Goal: Task Accomplishment & Management: Manage account settings

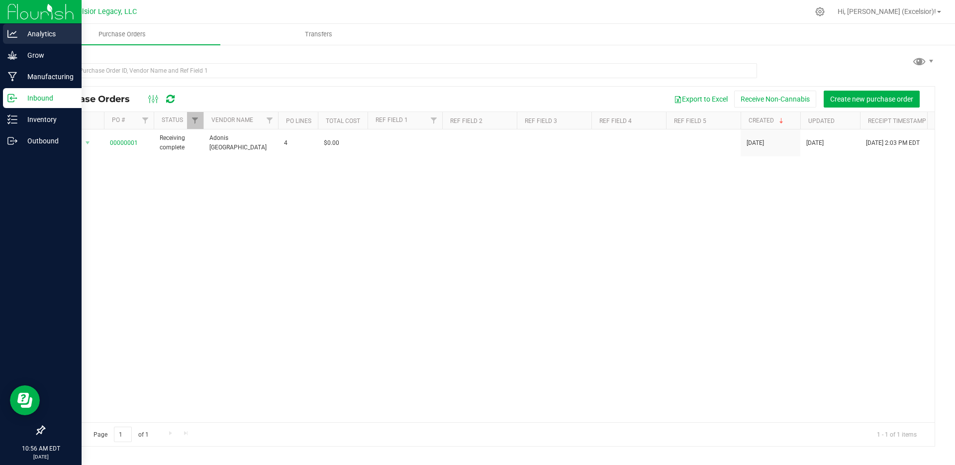
click at [33, 33] on p "Analytics" at bounding box center [47, 34] width 60 height 12
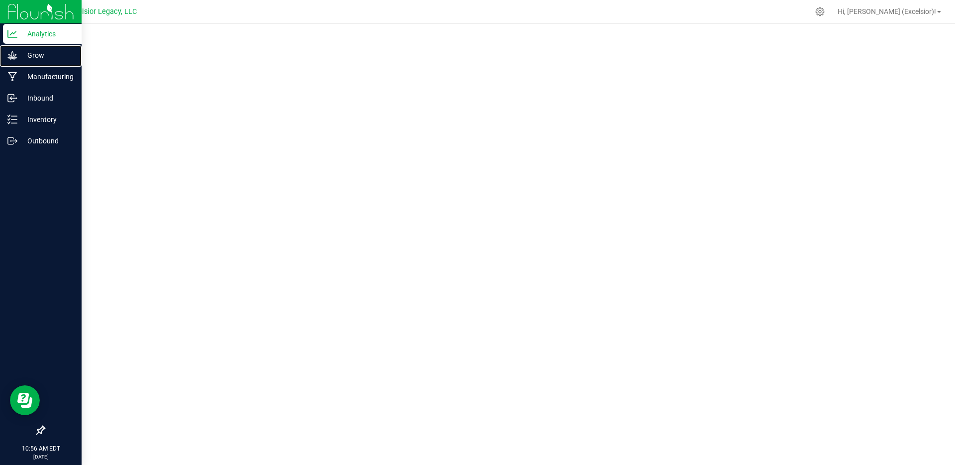
click at [32, 59] on p "Grow" at bounding box center [47, 55] width 60 height 12
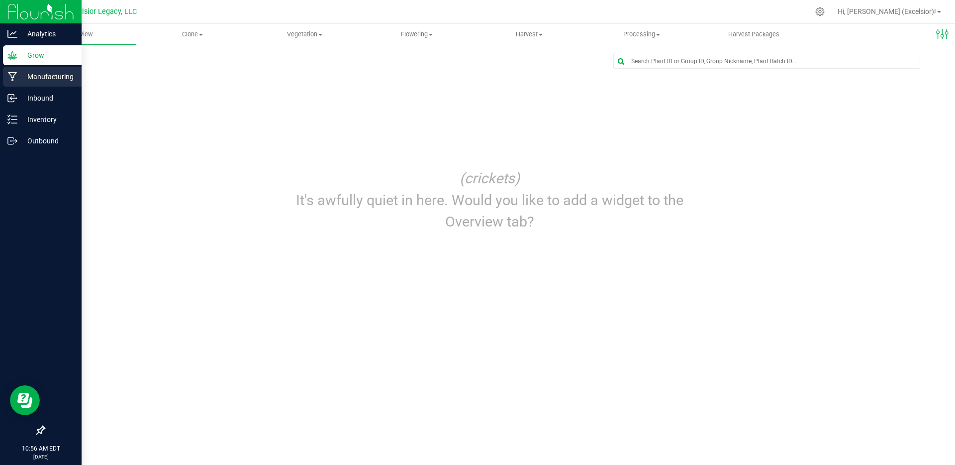
click at [32, 76] on p "Manufacturing" at bounding box center [47, 77] width 60 height 12
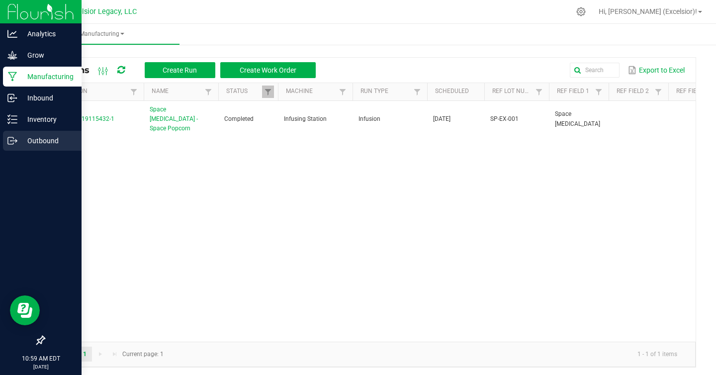
click at [36, 145] on p "Outbound" at bounding box center [47, 141] width 60 height 12
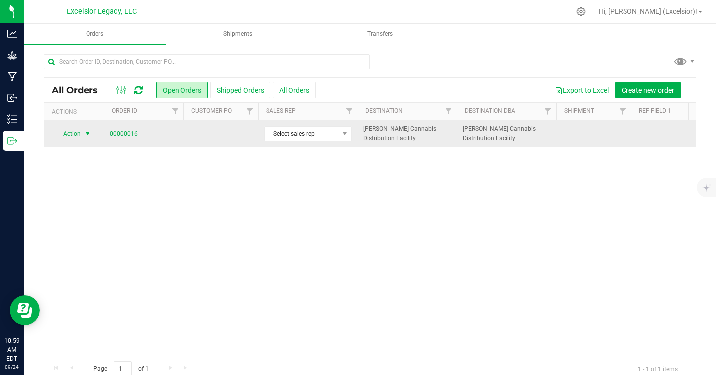
click at [71, 135] on span "Action" at bounding box center [67, 134] width 27 height 14
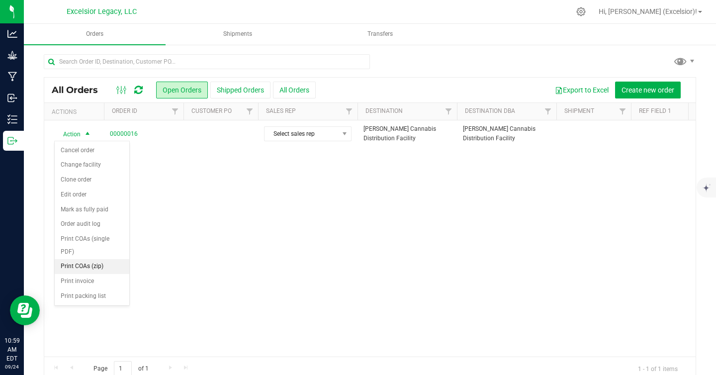
click at [230, 241] on div "Action Action Cancel order Change facility Clone order Edit order Mark as fully…" at bounding box center [370, 238] width 652 height 236
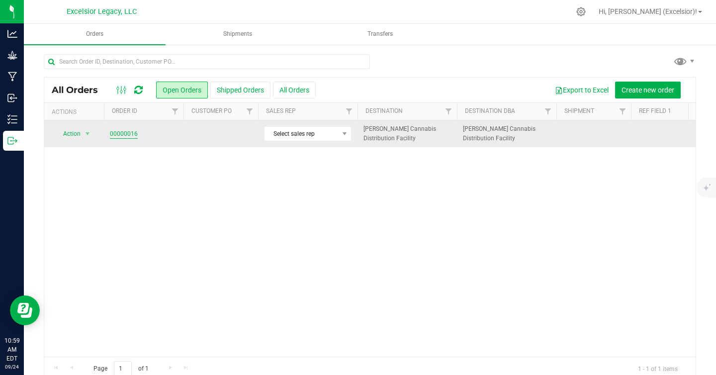
click at [123, 130] on link "00000016" at bounding box center [124, 133] width 28 height 9
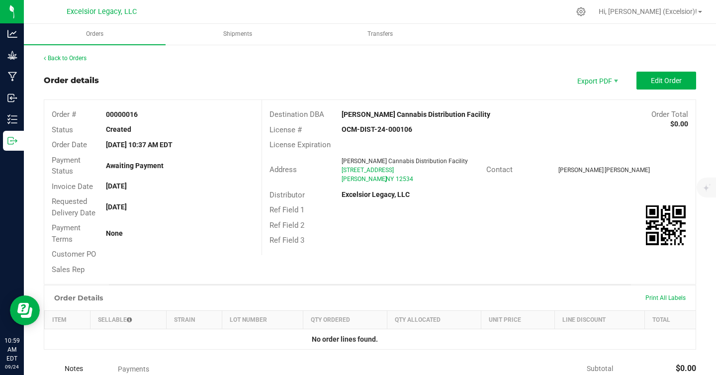
click at [90, 55] on div "Back to Orders" at bounding box center [370, 58] width 653 height 9
click at [77, 60] on link "Back to Orders" at bounding box center [65, 58] width 43 height 7
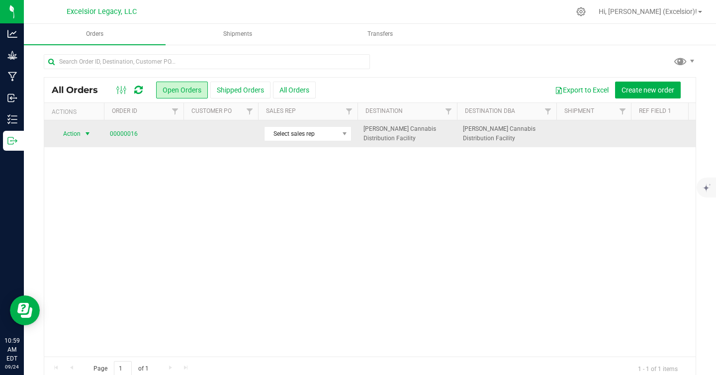
click at [70, 134] on span "Action" at bounding box center [67, 134] width 27 height 14
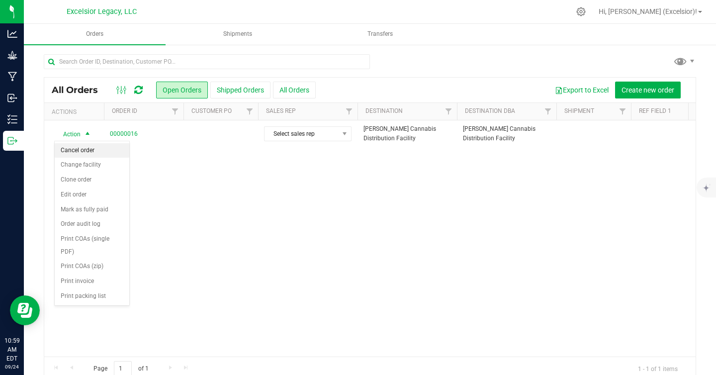
click at [73, 144] on li "Cancel order" at bounding box center [92, 150] width 75 height 15
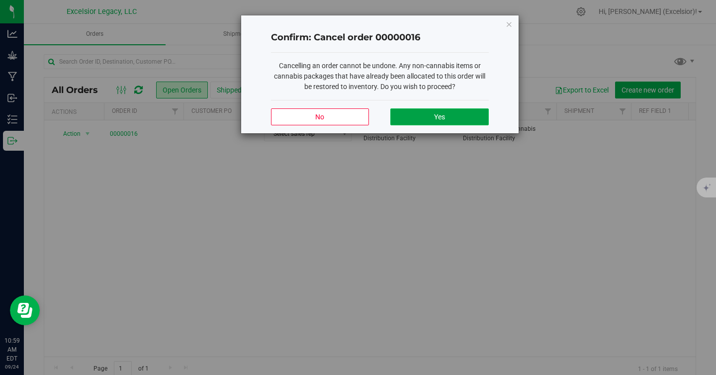
click at [438, 121] on button "Yes" at bounding box center [440, 116] width 98 height 17
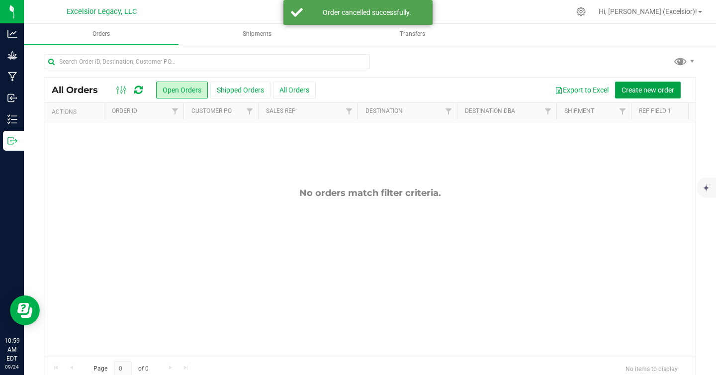
click at [653, 91] on span "Create new order" at bounding box center [648, 90] width 53 height 8
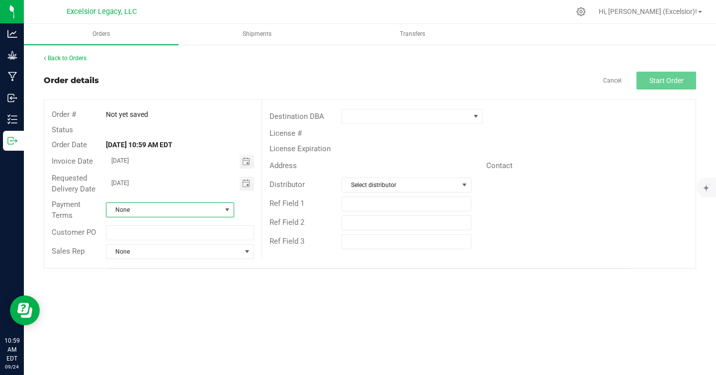
click at [143, 211] on span "None" at bounding box center [163, 210] width 115 height 14
click at [140, 273] on li "Net 30" at bounding box center [169, 267] width 127 height 17
click at [365, 114] on span at bounding box center [405, 116] width 127 height 14
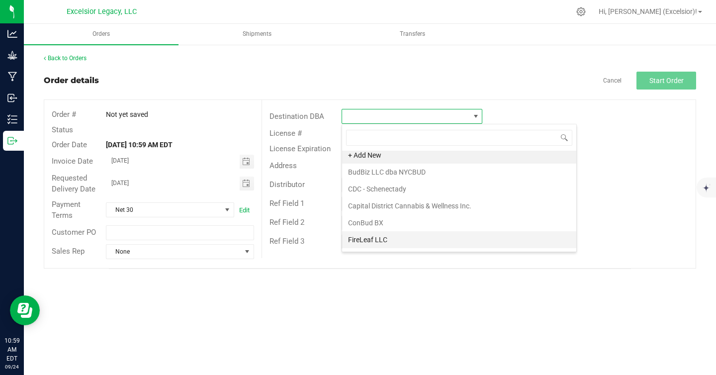
scroll to position [0, 0]
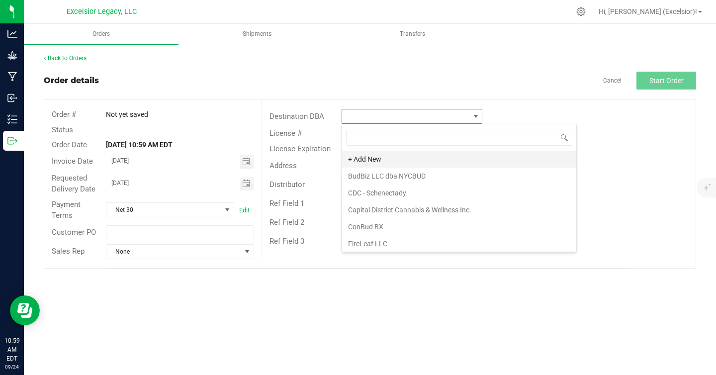
click at [370, 159] on li "+ Add New" at bounding box center [459, 159] width 234 height 17
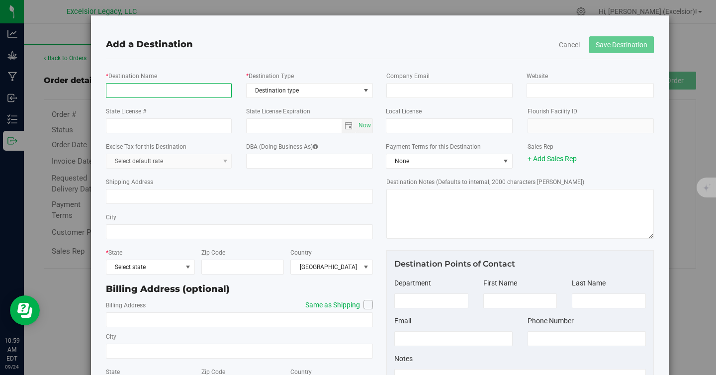
click at [184, 97] on input "* Destination Name" at bounding box center [169, 90] width 126 height 15
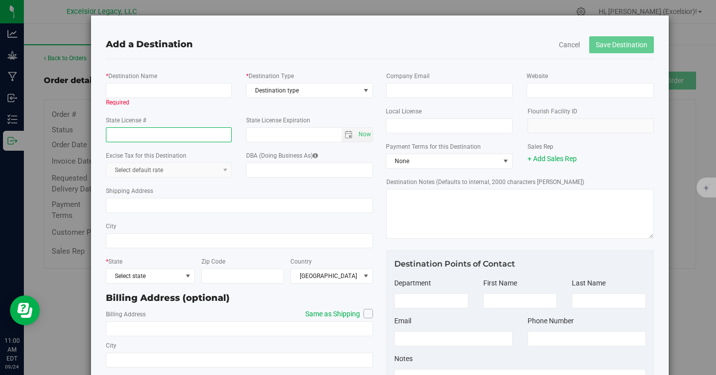
click at [172, 134] on input "State License #" at bounding box center [169, 134] width 126 height 15
paste input "OCM-CAURD-23-000020"
click at [342, 135] on span "select" at bounding box center [349, 135] width 14 height 14
type input "OCM-CAURD-23-000020"
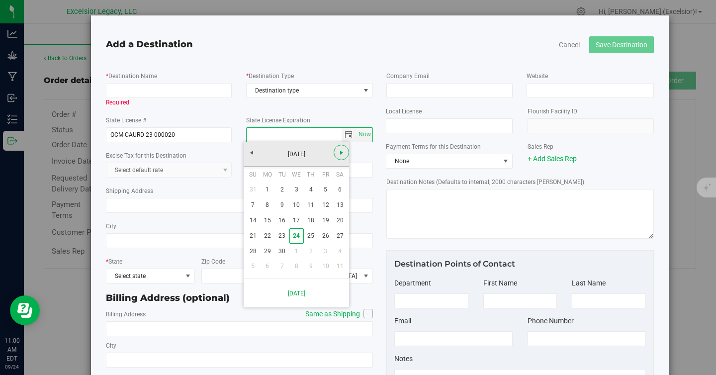
click at [342, 153] on span "Next" at bounding box center [342, 153] width 8 height 8
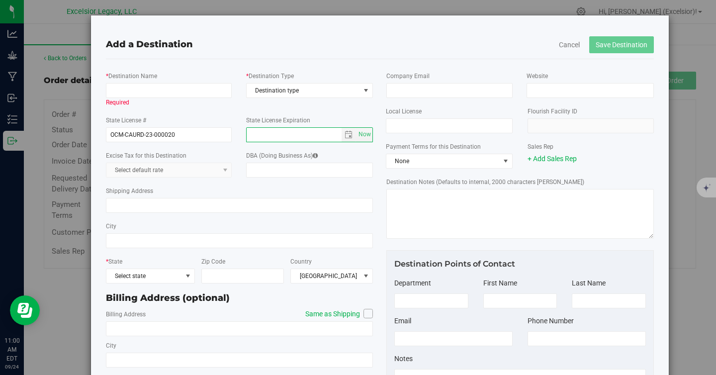
click at [342, 120] on div "State License Expiration Now" at bounding box center [309, 128] width 141 height 27
click at [284, 91] on span "Destination type" at bounding box center [303, 91] width 113 height 14
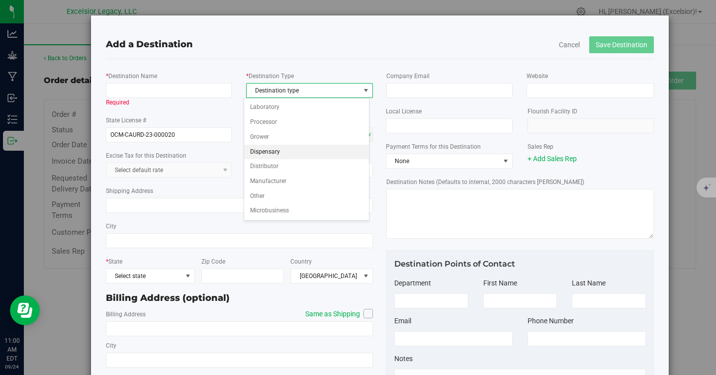
click at [272, 149] on li "Dispensary" at bounding box center [306, 152] width 124 height 15
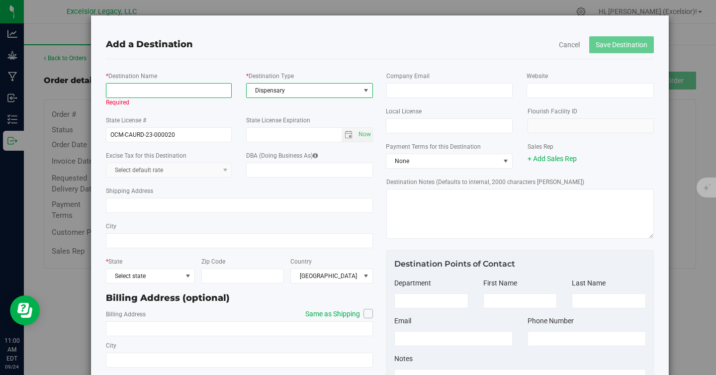
click at [151, 94] on input "* Destination Name" at bounding box center [169, 90] width 126 height 15
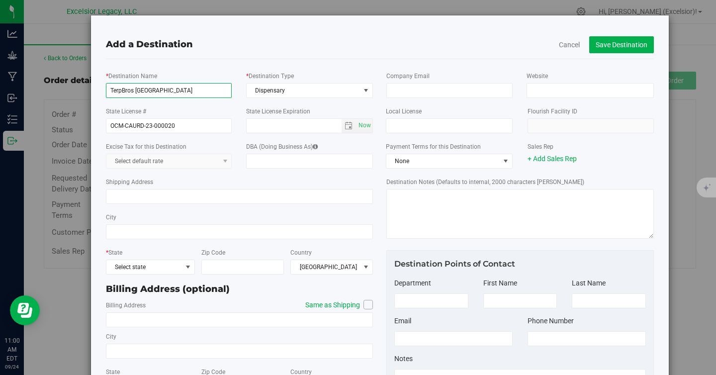
type input "TerpBros [GEOGRAPHIC_DATA]"
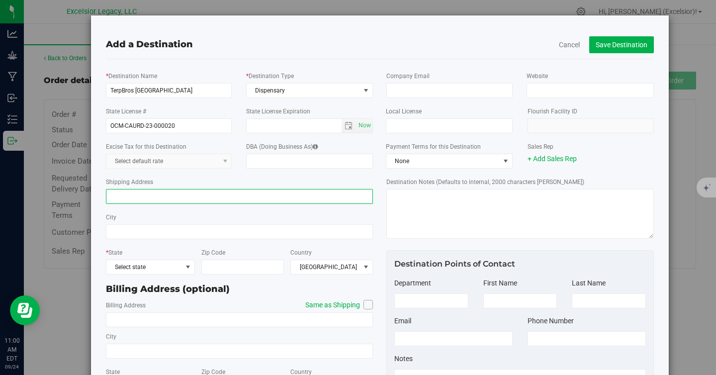
click at [178, 194] on input "Shipping Address" at bounding box center [240, 196] width 268 height 15
paste input "[STREET_ADDRESS][PERSON_NAME]"
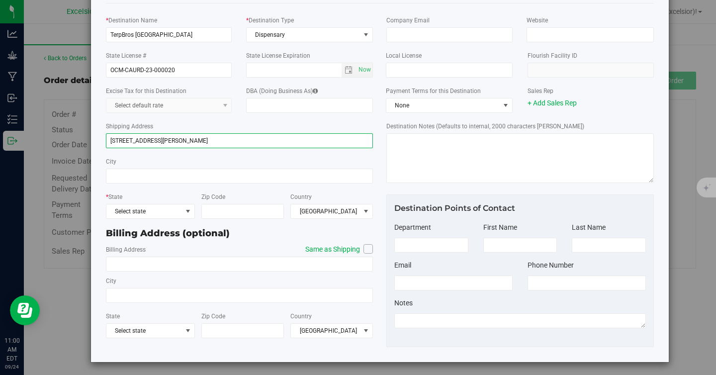
scroll to position [58, 0]
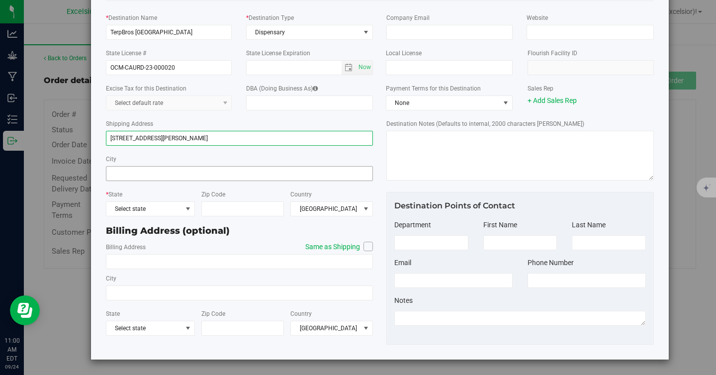
type input "[STREET_ADDRESS][PERSON_NAME]"
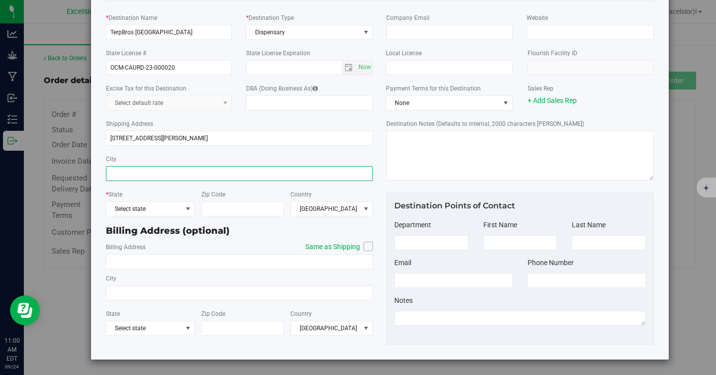
click at [149, 179] on input "City" at bounding box center [240, 173] width 268 height 15
type input "Astoria"
type input "11105"
click at [371, 251] on div "* Destination Name TerpBros [GEOGRAPHIC_DATA] * Destination Type Dispensary Des…" at bounding box center [240, 173] width 282 height 331
click at [367, 246] on icon at bounding box center [369, 246] width 6 height 0
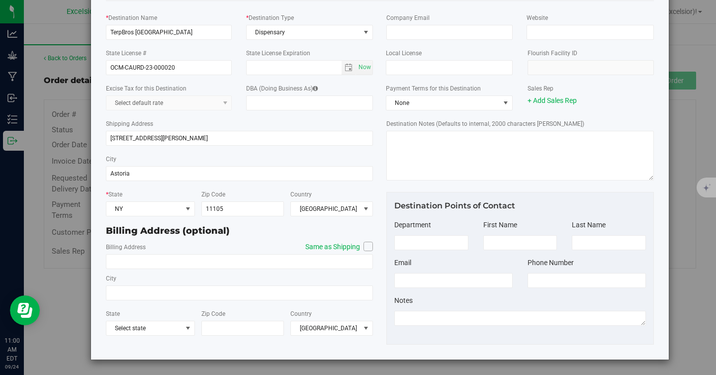
click at [0, 0] on input "Same as Shipping" at bounding box center [0, 0] width 0 height 0
type input "[STREET_ADDRESS][PERSON_NAME]"
type input "Astoria"
type input "11105"
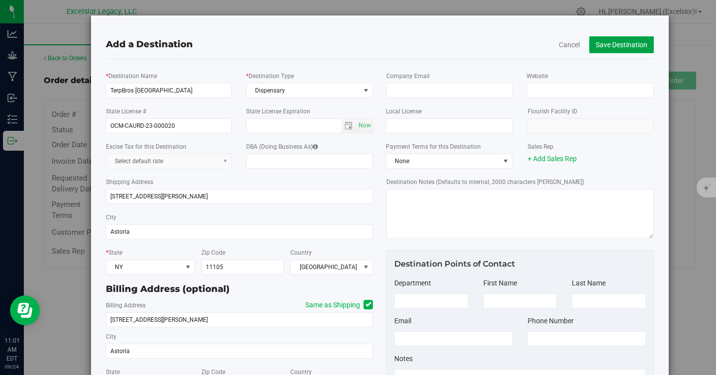
click at [622, 45] on button "Save Destination" at bounding box center [622, 44] width 65 height 17
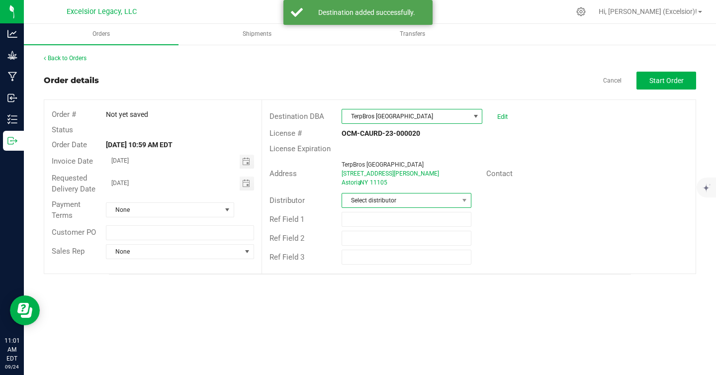
click at [399, 203] on span "Select distributor" at bounding box center [400, 201] width 116 height 14
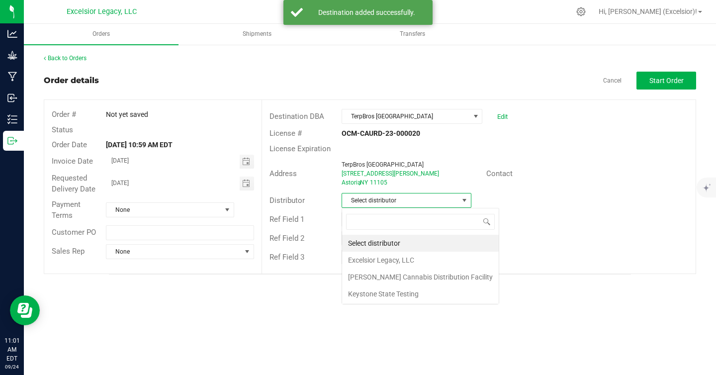
scroll to position [15, 129]
click at [387, 261] on li "Excelsior Legacy, LLC" at bounding box center [420, 260] width 157 height 17
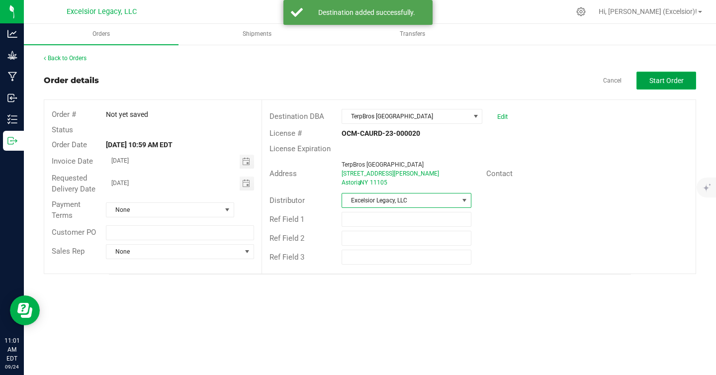
click at [656, 87] on button "Start Order" at bounding box center [667, 81] width 60 height 18
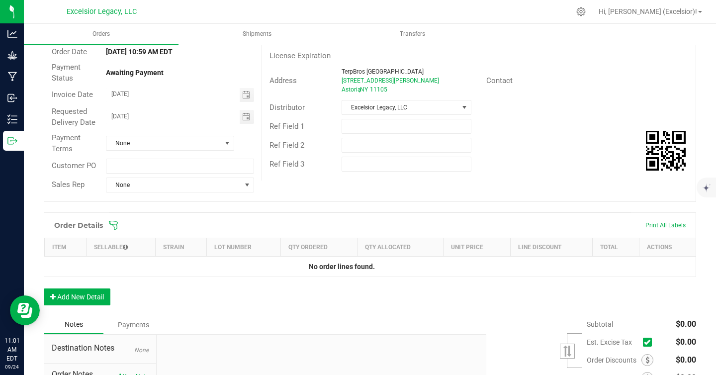
scroll to position [167, 0]
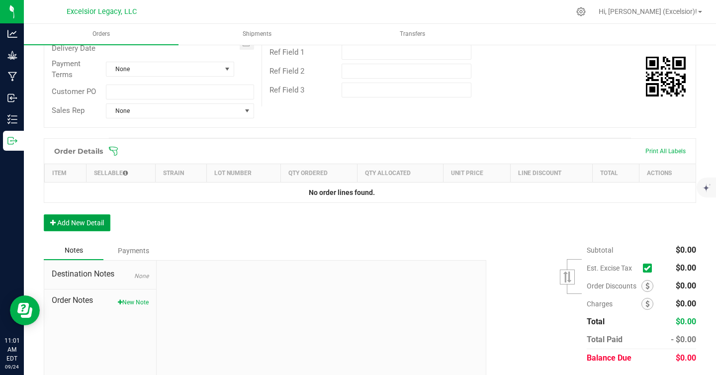
click at [90, 223] on button "Add New Detail" at bounding box center [77, 222] width 67 height 17
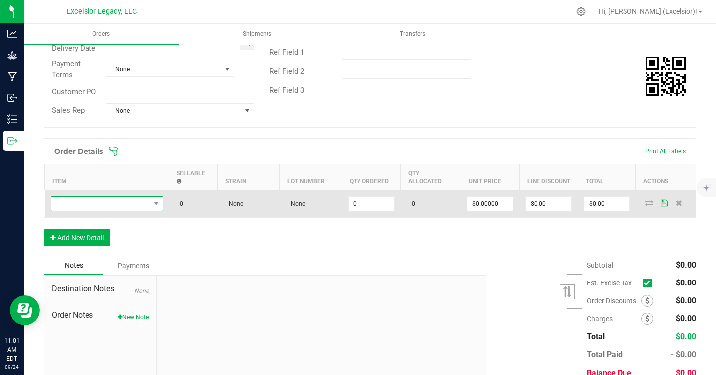
click at [93, 205] on span "NO DATA FOUND" at bounding box center [100, 204] width 99 height 14
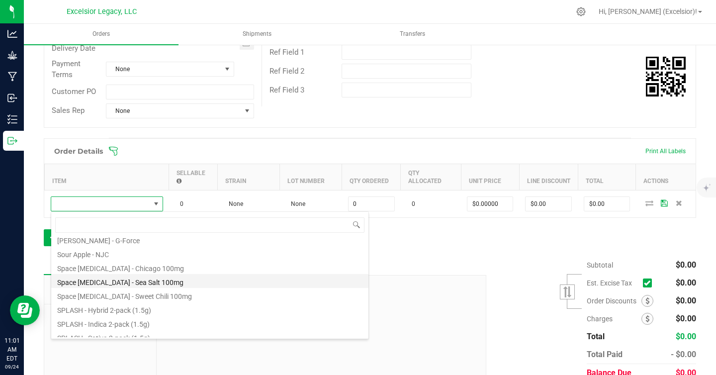
scroll to position [110, 0]
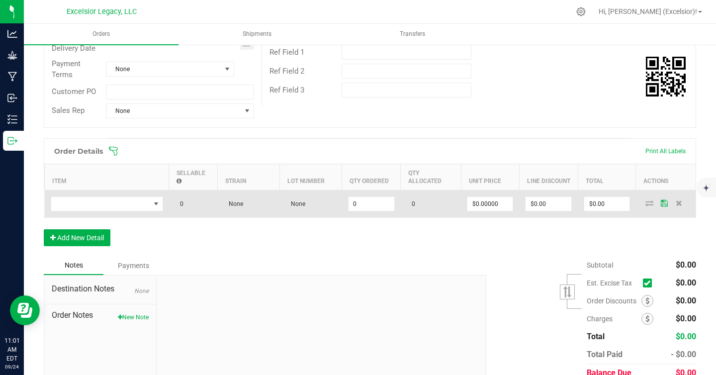
click at [116, 211] on td at bounding box center [107, 203] width 124 height 27
click at [116, 209] on span "NO DATA FOUND" at bounding box center [100, 204] width 99 height 14
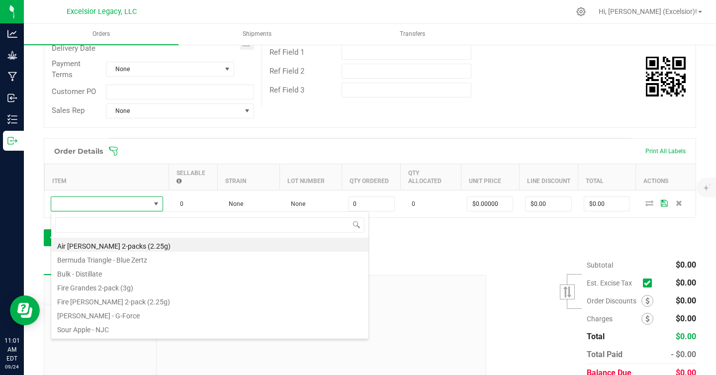
scroll to position [77, 0]
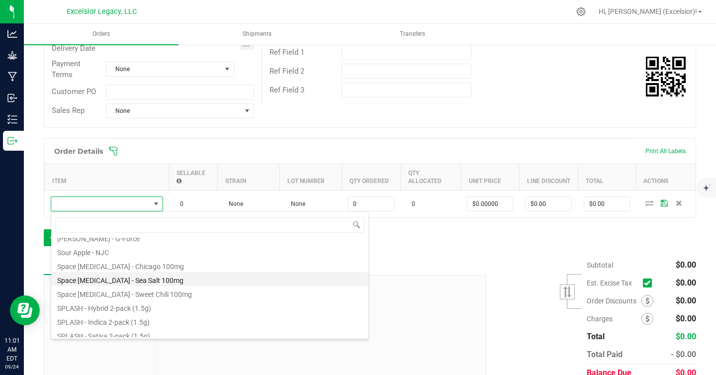
click at [118, 281] on li "Space [MEDICAL_DATA] - Sea Salt 100mg" at bounding box center [209, 279] width 317 height 14
type input "0 ea"
type input "$12.50000"
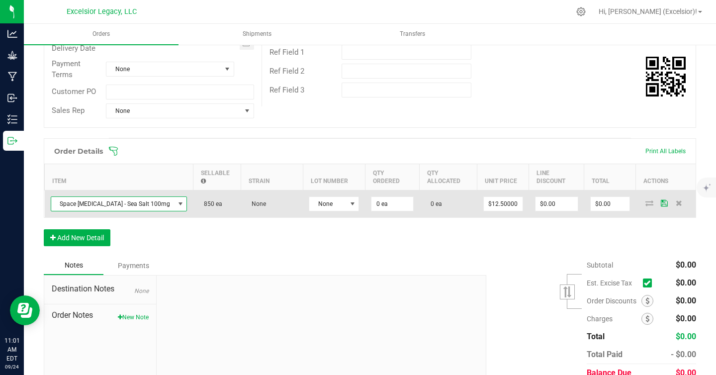
click at [303, 206] on td "None" at bounding box center [334, 203] width 62 height 27
click at [309, 206] on span "None" at bounding box center [327, 204] width 37 height 14
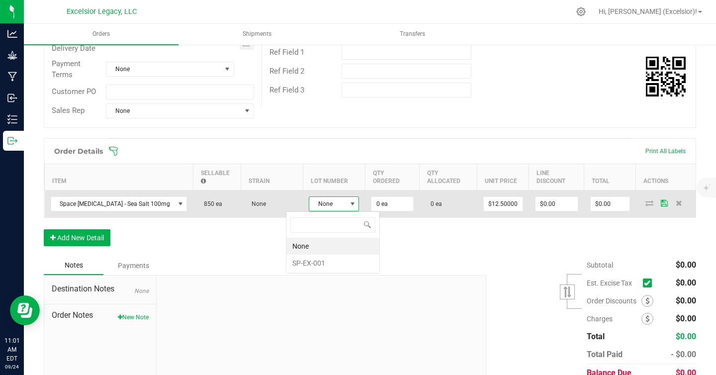
scroll to position [15, 50]
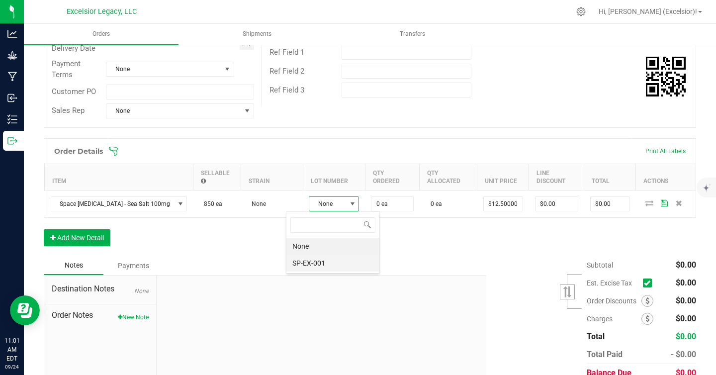
click at [300, 259] on li "SP-EX-001" at bounding box center [333, 263] width 93 height 17
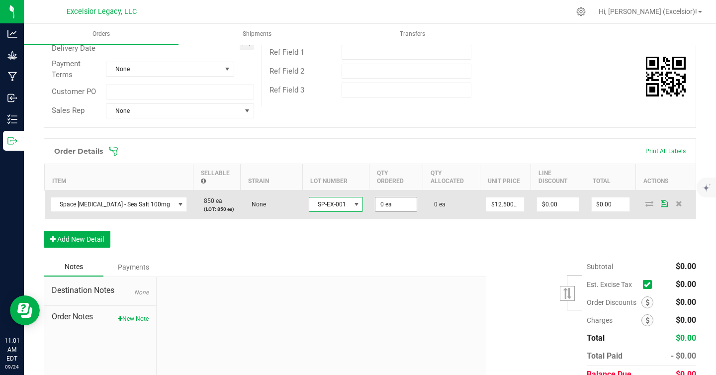
type input "0"
drag, startPoint x: 361, startPoint y: 205, endPoint x: 354, endPoint y: 205, distance: 7.0
click at [376, 205] on input "0" at bounding box center [396, 205] width 41 height 14
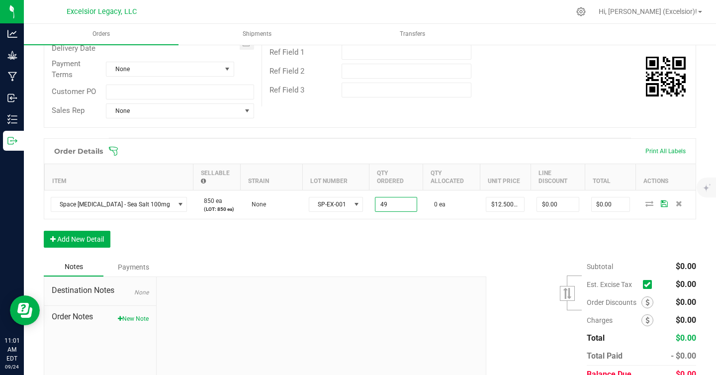
type input "49 ea"
type input "$612.50"
click at [366, 239] on div "Order Details Print All Labels Item Sellable Strain Lot Number Qty Ordered Qty …" at bounding box center [370, 197] width 653 height 119
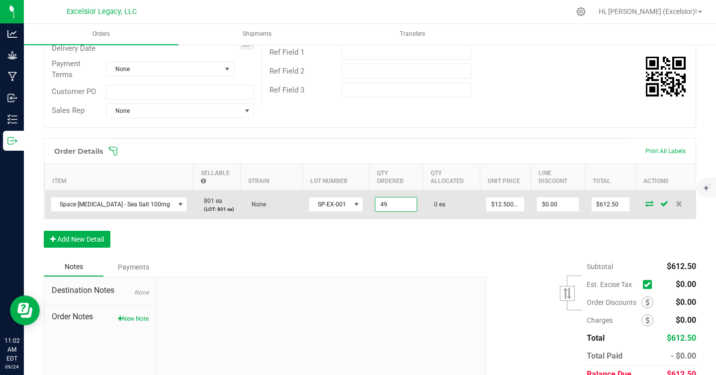
drag, startPoint x: 365, startPoint y: 205, endPoint x: 360, endPoint y: 205, distance: 5.5
click at [376, 205] on input "49" at bounding box center [396, 205] width 41 height 14
type input "9"
type input "50 ea"
type input "12.5"
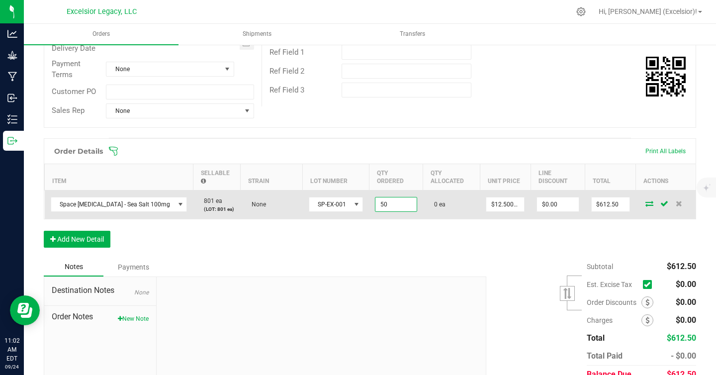
type input "$625.00"
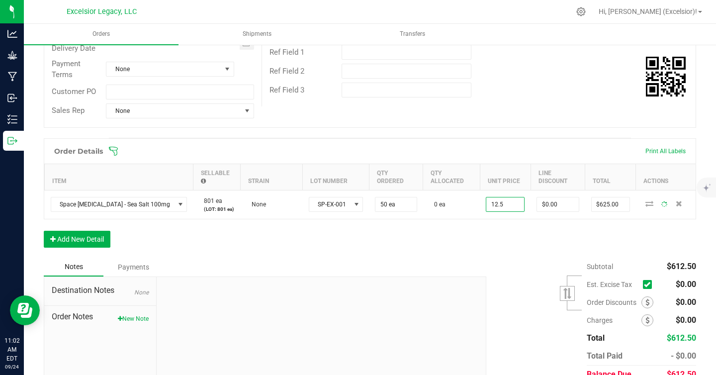
click at [332, 252] on div "Order Details Print All Labels Item Sellable Strain Lot Number Qty Ordered Qty …" at bounding box center [370, 197] width 653 height 119
click at [59, 240] on button "Add New Detail" at bounding box center [77, 239] width 67 height 17
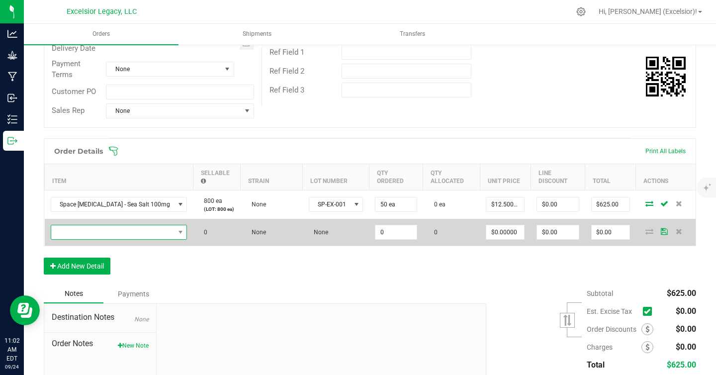
click at [90, 225] on span "NO DATA FOUND" at bounding box center [112, 232] width 123 height 14
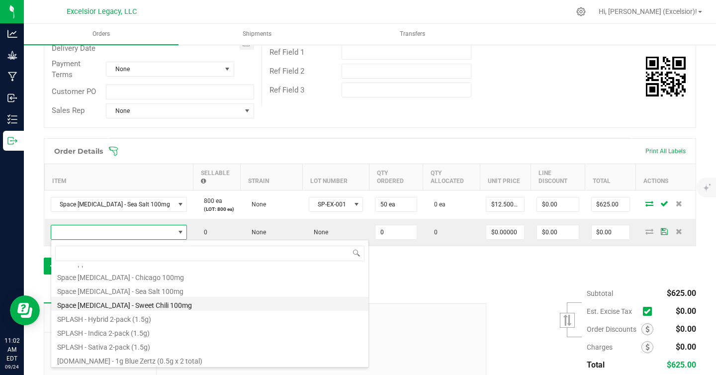
scroll to position [94, 0]
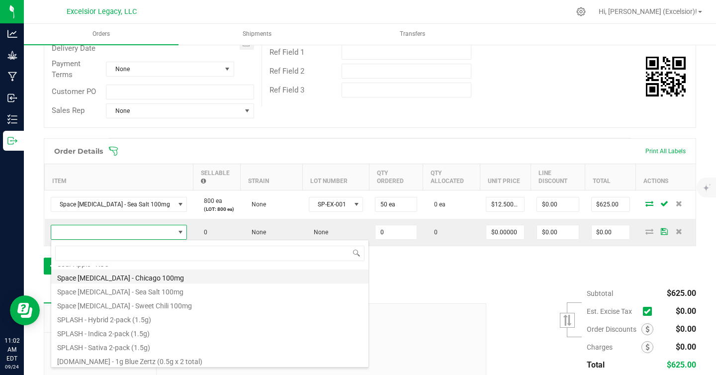
click at [91, 282] on li "Space [MEDICAL_DATA] - Chicago 100mg" at bounding box center [209, 277] width 317 height 14
type input "0 ea"
type input "$12.50000"
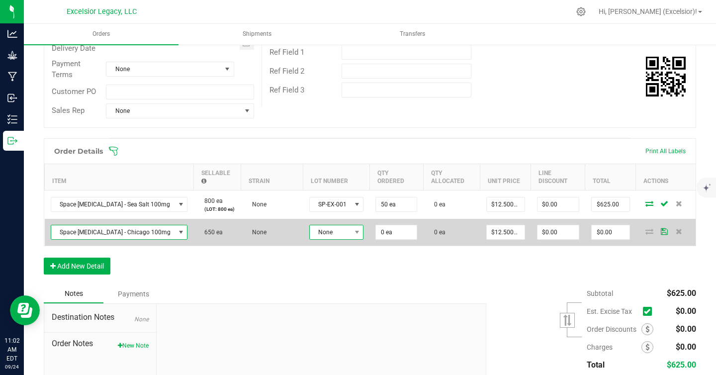
click at [310, 234] on span "None" at bounding box center [330, 232] width 41 height 14
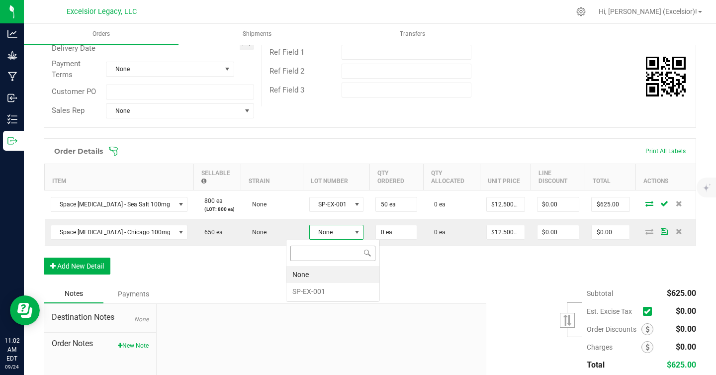
scroll to position [15, 54]
click at [306, 297] on li "SP-EX-001" at bounding box center [333, 291] width 93 height 17
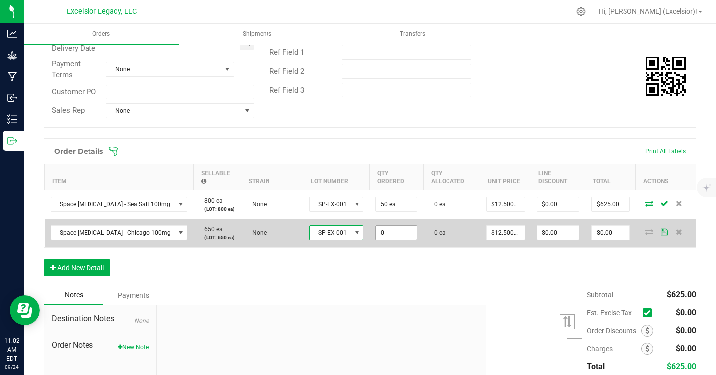
click at [376, 232] on input "0" at bounding box center [396, 233] width 41 height 14
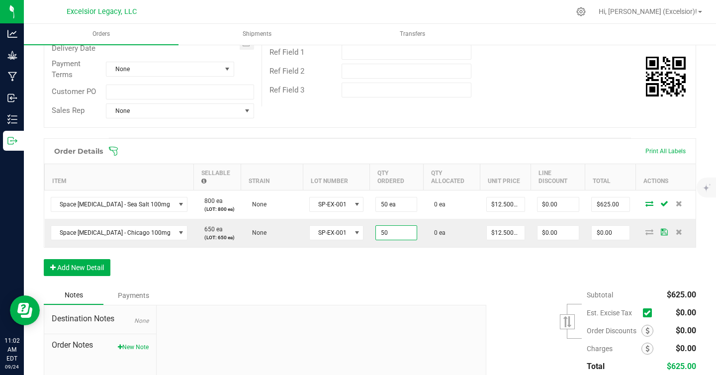
type input "50 ea"
type input "$625.00"
click at [381, 271] on div "Order Details Print All Labels Item Sellable Strain Lot Number Qty Ordered Qty …" at bounding box center [370, 212] width 653 height 148
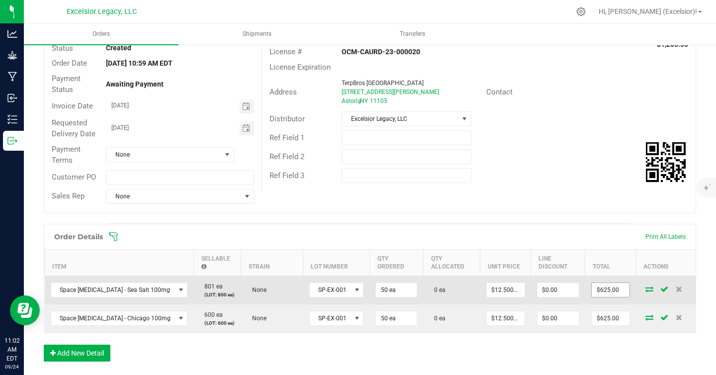
scroll to position [83, 0]
click at [646, 289] on icon at bounding box center [650, 288] width 8 height 6
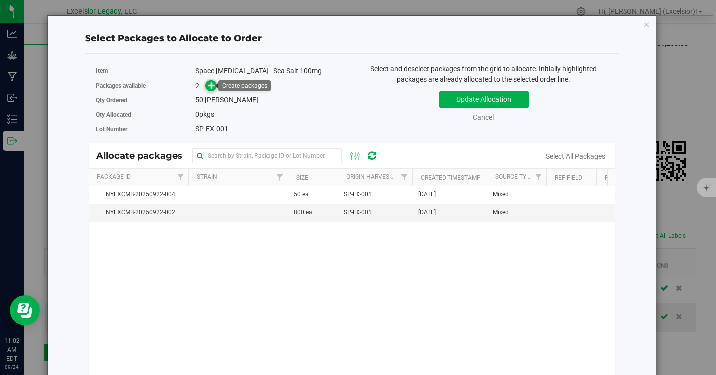
click at [211, 85] on icon at bounding box center [211, 85] width 7 height 7
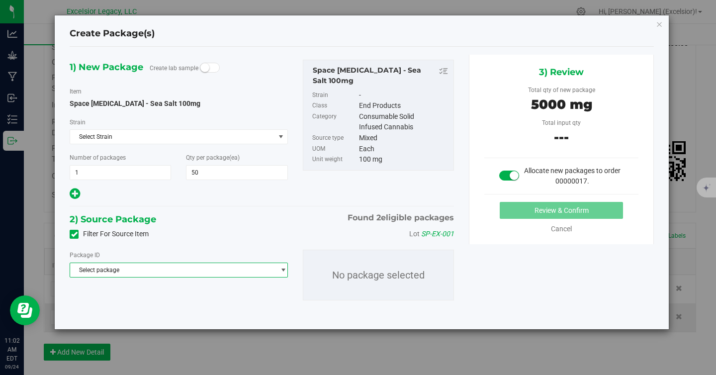
click at [145, 276] on span "Select package" at bounding box center [172, 270] width 205 height 14
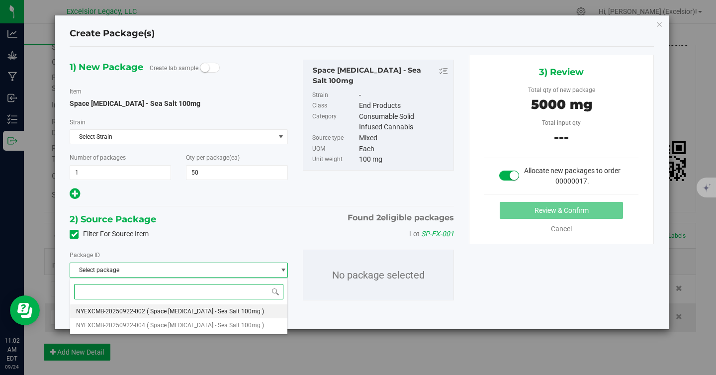
click at [155, 312] on span "( Space [MEDICAL_DATA] - Sea Salt 100mg )" at bounding box center [205, 311] width 117 height 7
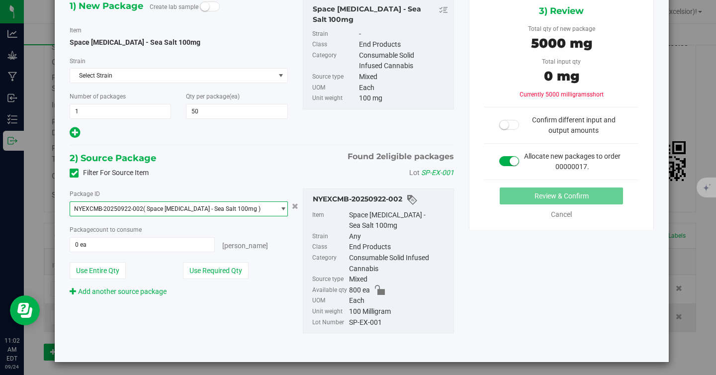
scroll to position [64, 0]
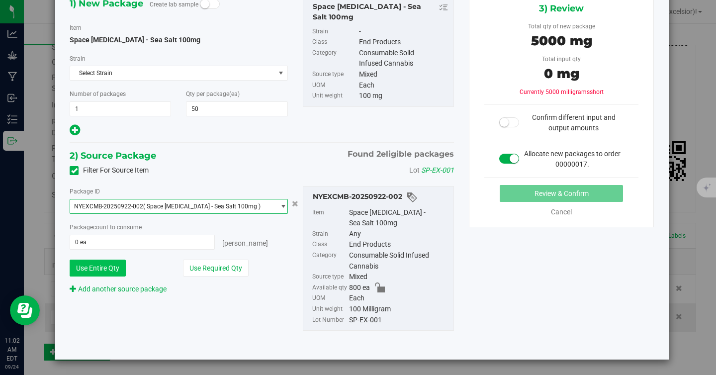
click at [105, 267] on button "Use Entire Qty" at bounding box center [98, 268] width 56 height 17
type input "800 ea"
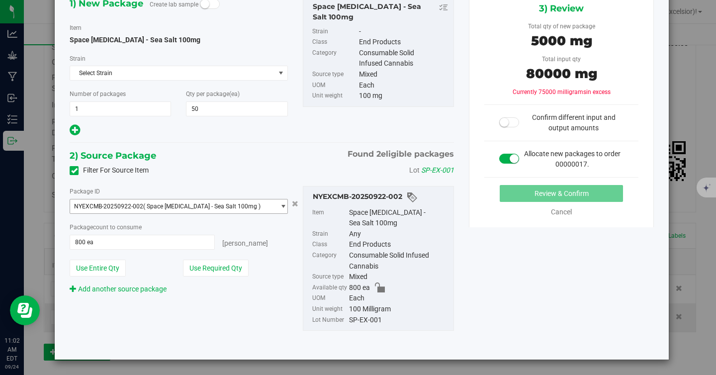
click at [162, 204] on span "( Space [MEDICAL_DATA] - Sea Salt 100mg )" at bounding box center [201, 206] width 117 height 7
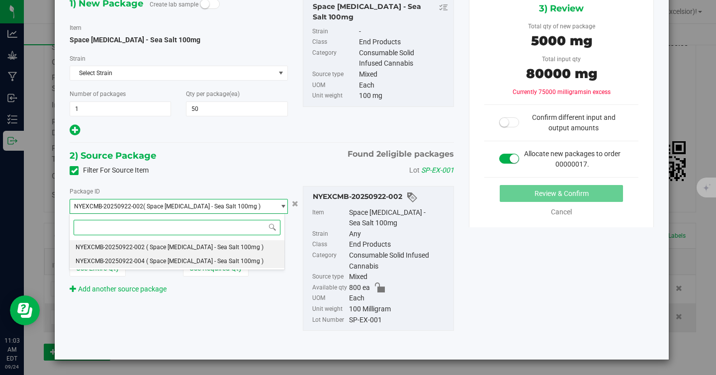
click at [147, 257] on li "NYEXCMB-20250922-004 ( Space [MEDICAL_DATA] - Sea Salt 100mg )" at bounding box center [177, 261] width 215 height 14
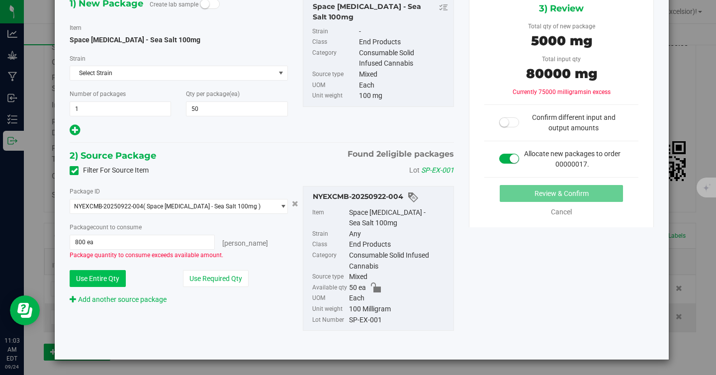
click at [107, 278] on button "Use Entire Qty" at bounding box center [98, 278] width 56 height 17
type input "50 ea"
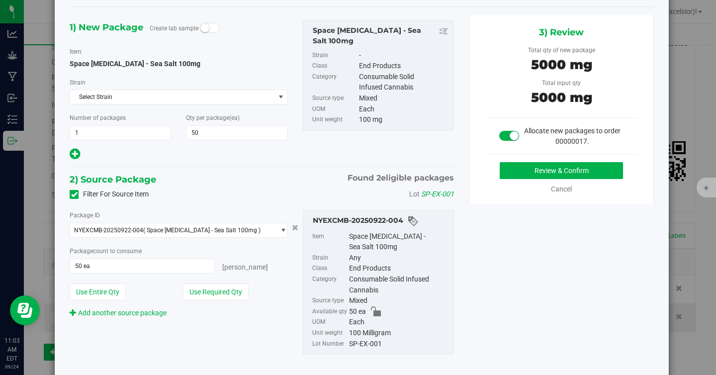
scroll to position [0, 0]
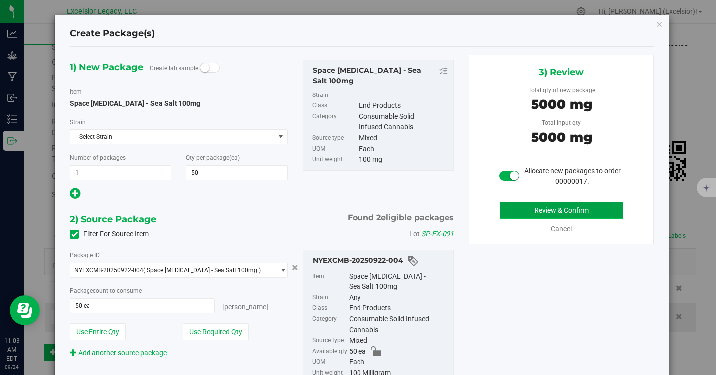
click at [549, 212] on button "Review & Confirm" at bounding box center [561, 210] width 123 height 17
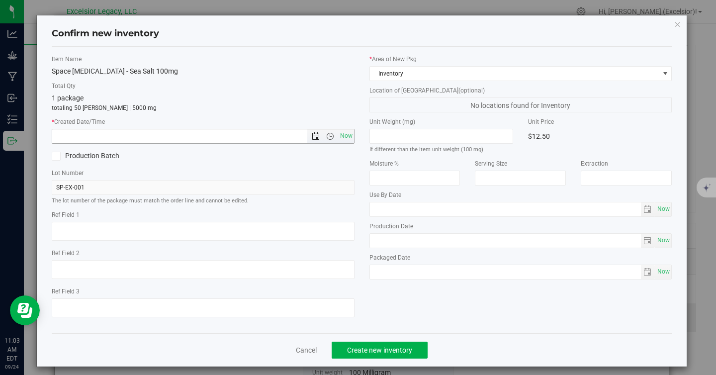
click at [312, 134] on span "Open the date view" at bounding box center [316, 136] width 8 height 8
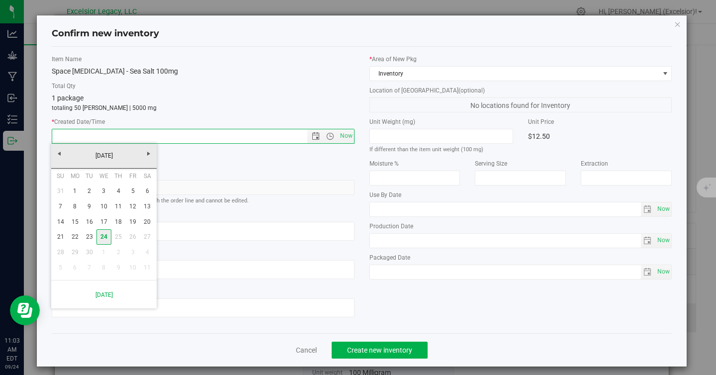
click at [105, 238] on link "24" at bounding box center [104, 236] width 14 height 15
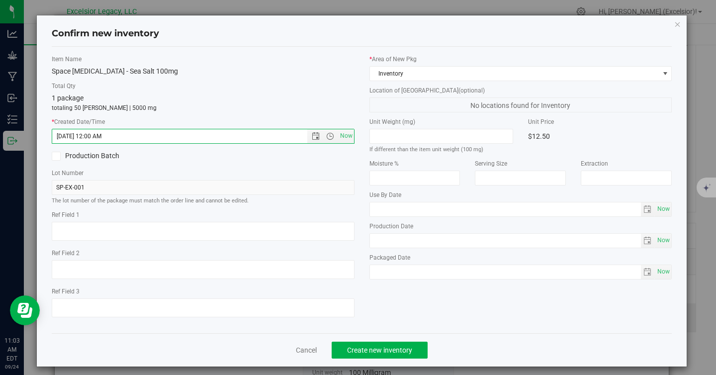
type input "[DATE] 11:03 AM"
click at [359, 346] on span "Create new inventory" at bounding box center [379, 350] width 65 height 8
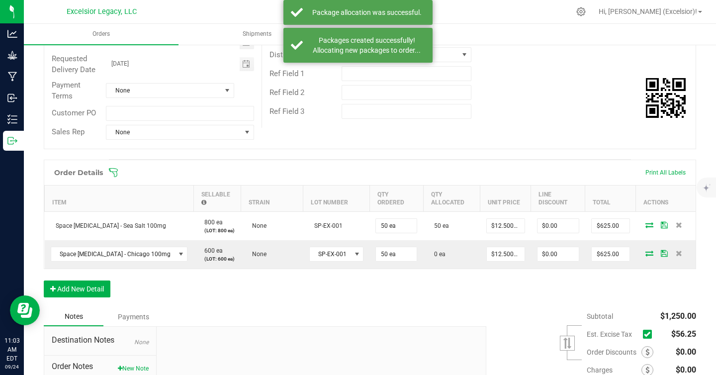
scroll to position [184, 0]
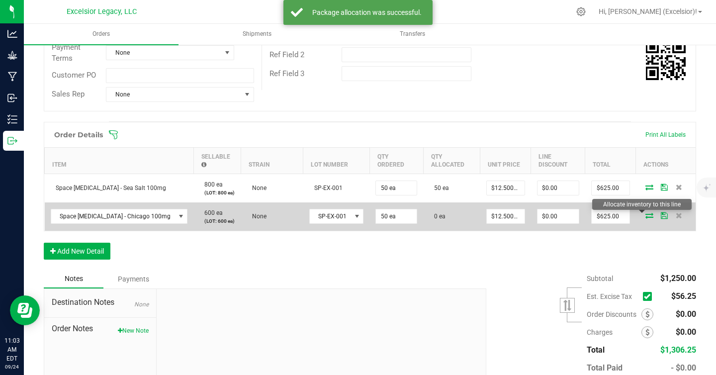
click at [646, 215] on icon at bounding box center [650, 215] width 8 height 6
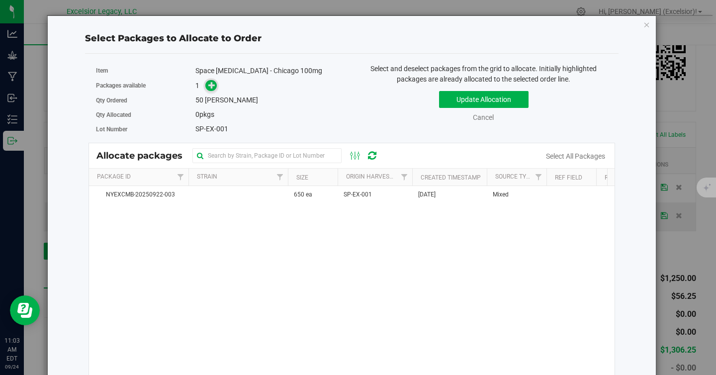
click at [215, 83] on span at bounding box center [210, 85] width 11 height 11
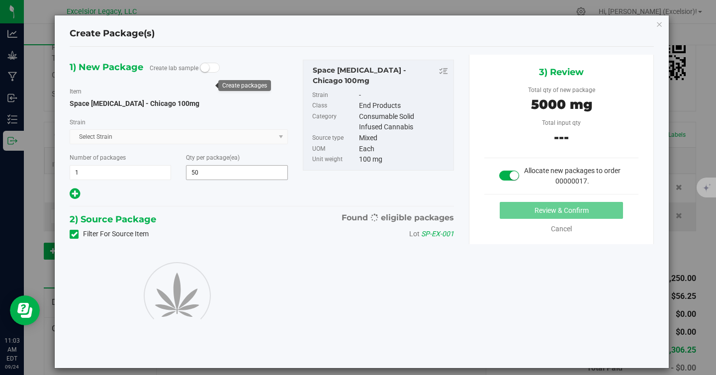
type input "50"
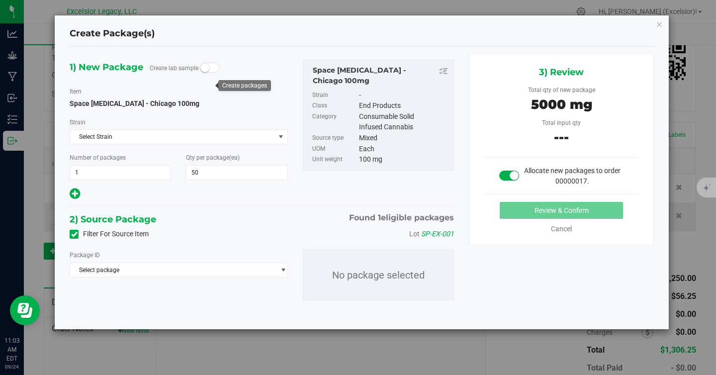
click at [153, 262] on div "Package ID Select package NYEXCMB-20250922-003" at bounding box center [179, 264] width 218 height 28
click at [154, 273] on span "Select package" at bounding box center [172, 270] width 205 height 14
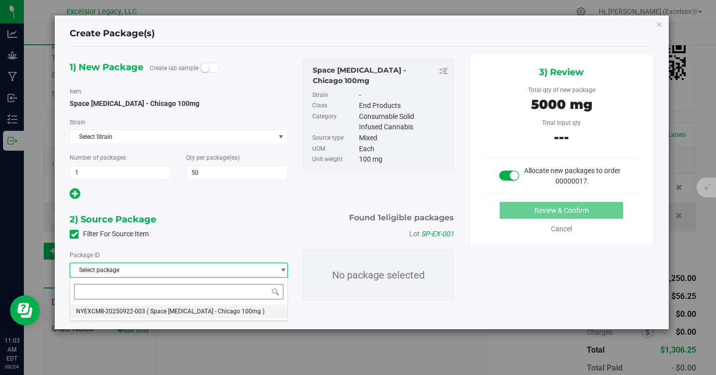
click at [160, 314] on span "( Space [MEDICAL_DATA] - Chicago 100mg )" at bounding box center [206, 311] width 118 height 7
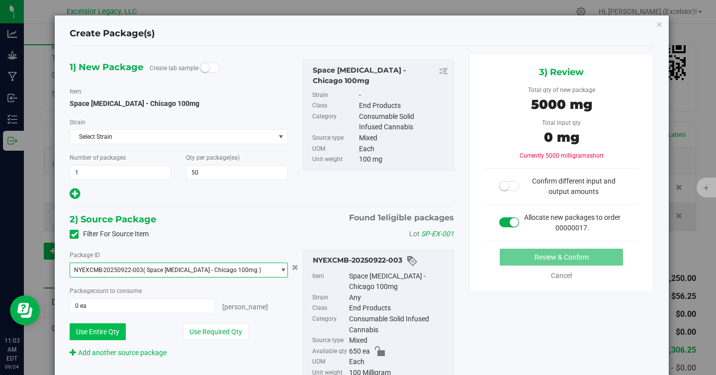
click at [94, 333] on button "Use Entire Qty" at bounding box center [98, 331] width 56 height 17
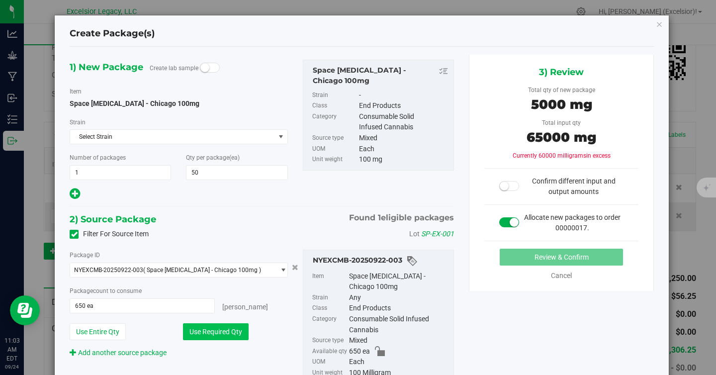
click at [202, 335] on button "Use Required Qty" at bounding box center [216, 331] width 66 height 17
type input "50 ea"
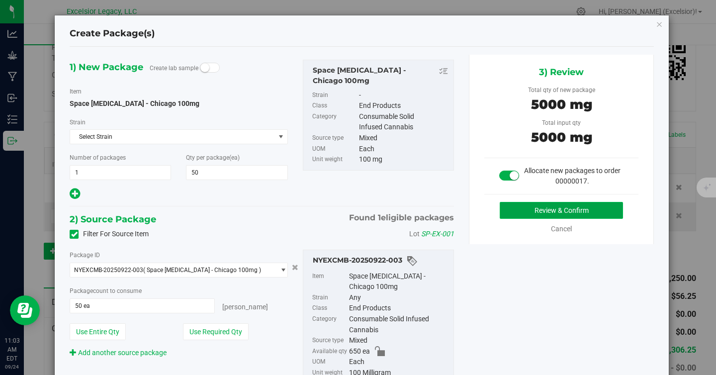
click at [560, 206] on button "Review & Confirm" at bounding box center [561, 210] width 123 height 17
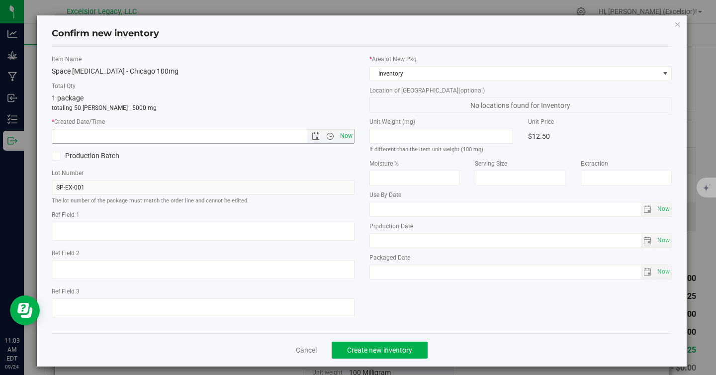
click at [350, 135] on span "Now" at bounding box center [346, 136] width 17 height 14
type input "[DATE] 11:03 AM"
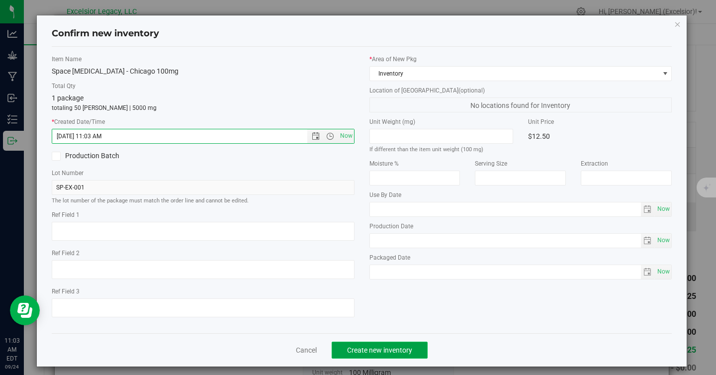
click at [352, 345] on button "Create new inventory" at bounding box center [380, 350] width 96 height 17
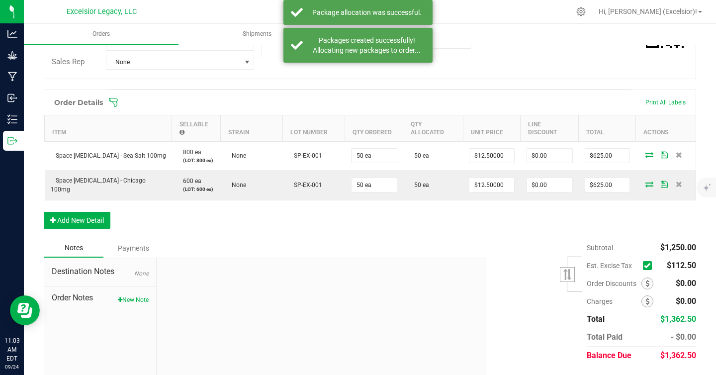
scroll to position [203, 0]
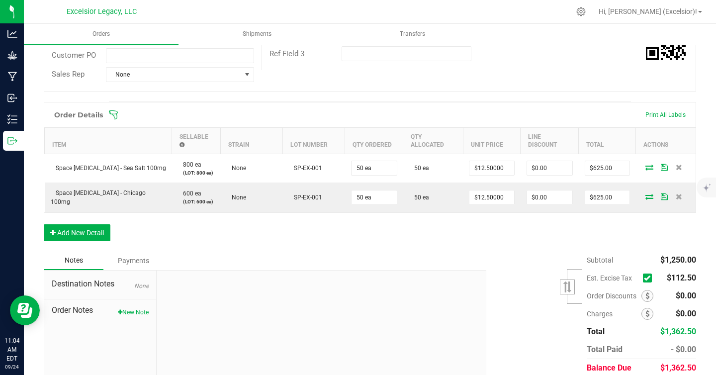
click at [514, 264] on div "Subtotal $1,250.00 Est. Excise Tax" at bounding box center [587, 314] width 217 height 126
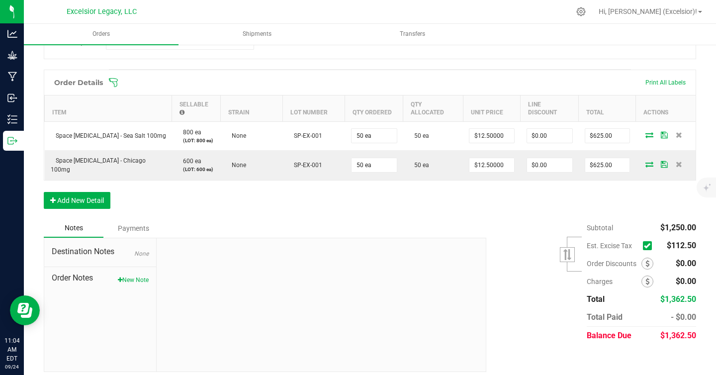
scroll to position [241, 0]
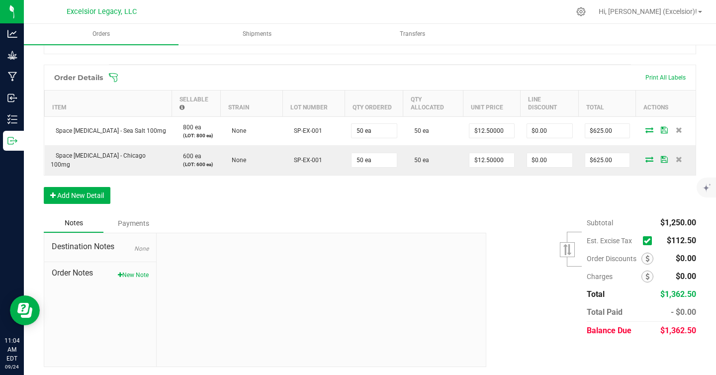
click at [644, 241] on icon at bounding box center [647, 241] width 6 height 0
click at [0, 0] on input "checkbox" at bounding box center [0, 0] width 0 height 0
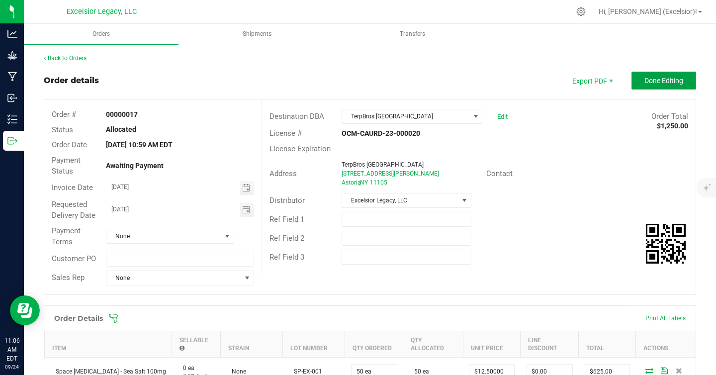
click at [661, 84] on span "Done Editing" at bounding box center [664, 81] width 39 height 8
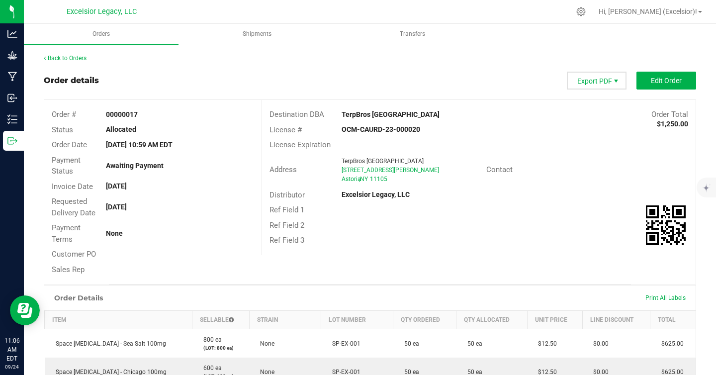
click at [612, 83] on span "Export PDF" at bounding box center [616, 81] width 8 height 8
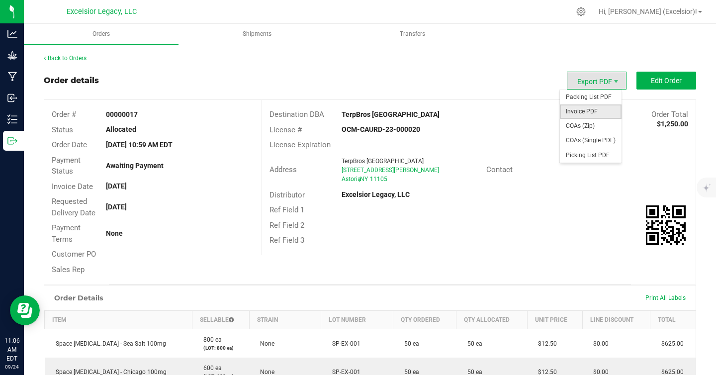
click at [587, 113] on span "Invoice PDF" at bounding box center [591, 111] width 62 height 14
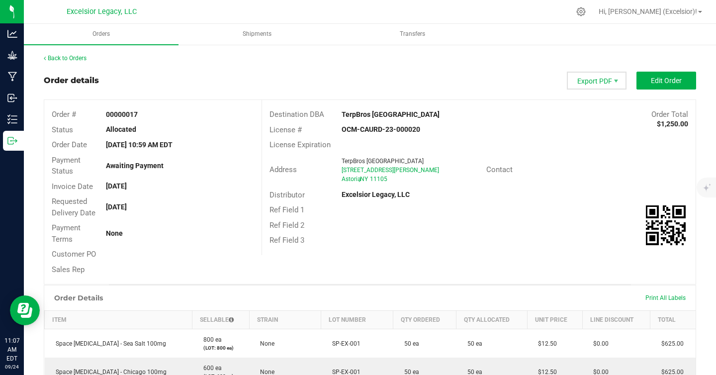
click at [604, 80] on span "Export PDF" at bounding box center [597, 81] width 60 height 18
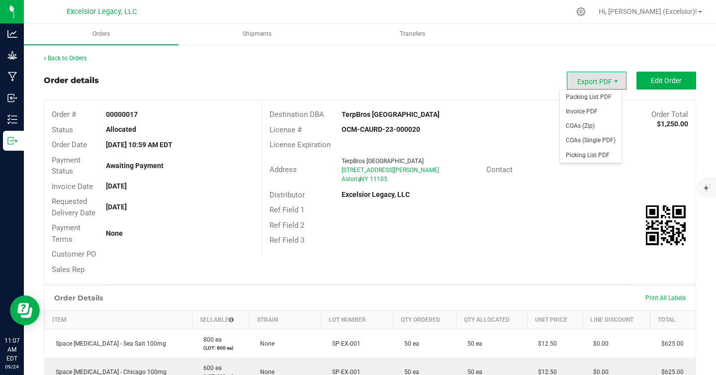
click at [451, 78] on div "Order details Export PDF Edit Order" at bounding box center [370, 81] width 653 height 18
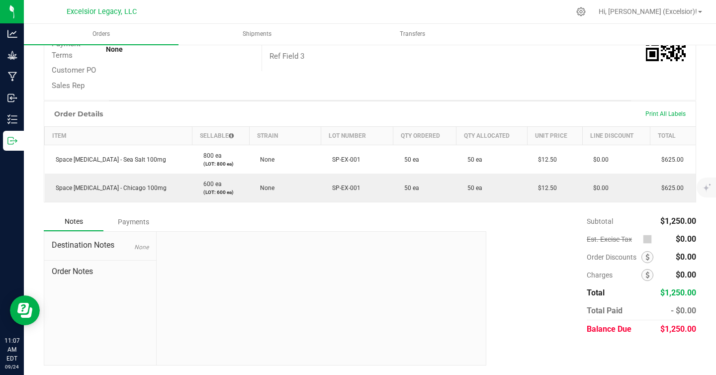
scroll to position [185, 0]
click at [95, 296] on div "Destination Notes None Order Notes" at bounding box center [100, 297] width 112 height 133
click at [93, 281] on div "Destination Notes None Order Notes" at bounding box center [100, 297] width 112 height 133
click at [96, 268] on span "Order Notes" at bounding box center [100, 271] width 97 height 12
click at [87, 280] on div "Destination Notes None Order Notes" at bounding box center [100, 297] width 112 height 133
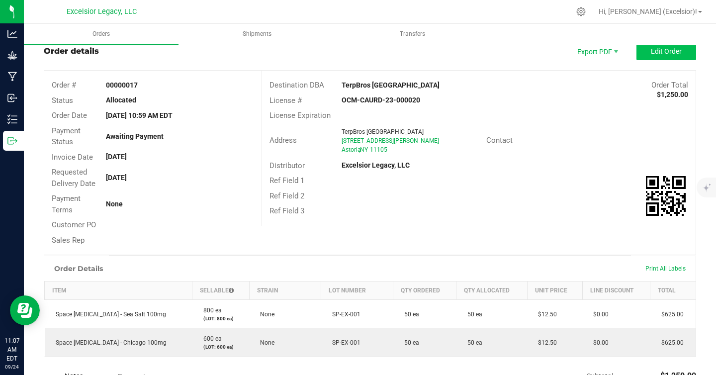
scroll to position [0, 0]
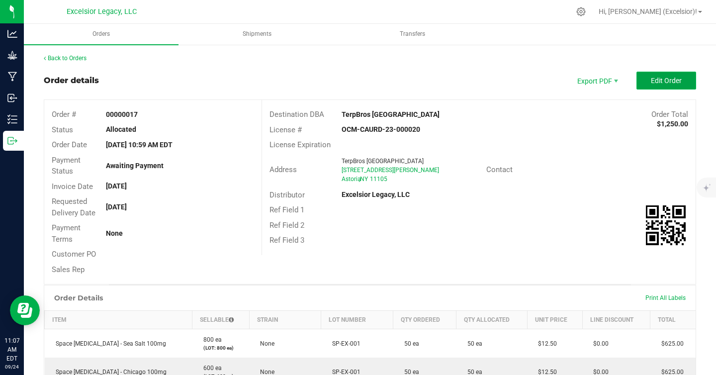
click at [665, 77] on span "Edit Order" at bounding box center [666, 81] width 31 height 8
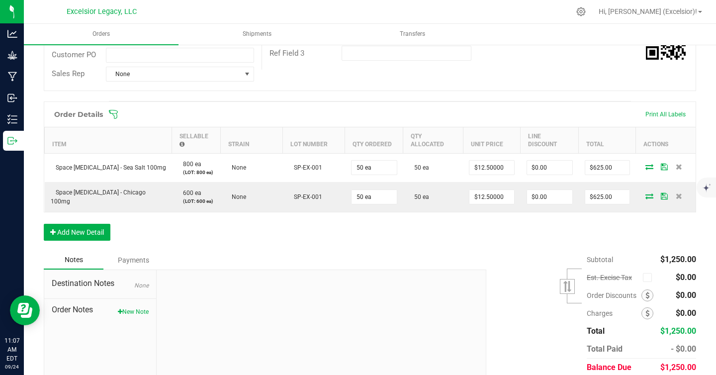
scroll to position [241, 0]
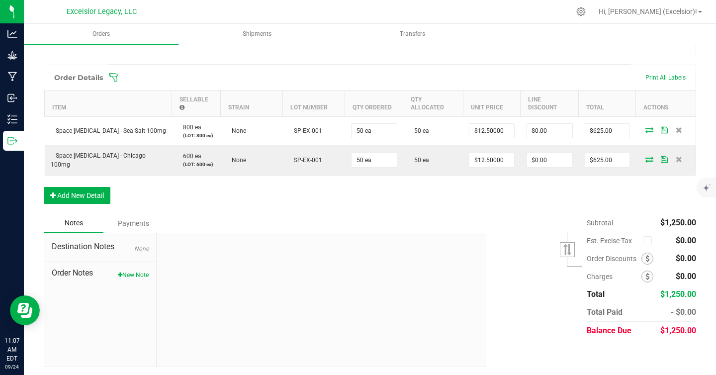
click at [137, 245] on span "None" at bounding box center [141, 248] width 14 height 7
click at [90, 247] on span "Destination Notes" at bounding box center [100, 247] width 97 height 12
click at [89, 245] on span "Destination Notes" at bounding box center [100, 247] width 97 height 12
click at [145, 245] on span "None" at bounding box center [141, 248] width 14 height 7
click at [201, 256] on div at bounding box center [321, 299] width 329 height 133
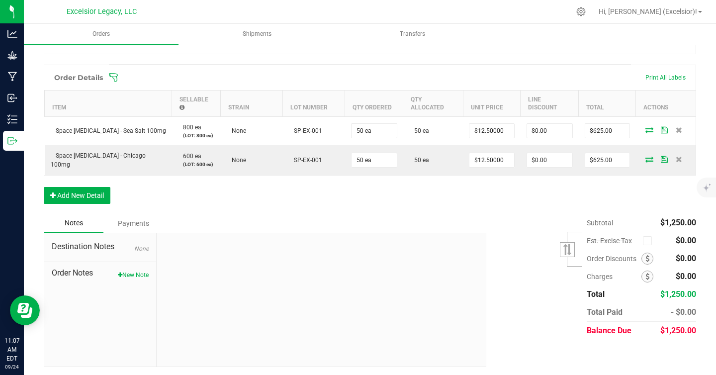
click at [134, 217] on div "Payments" at bounding box center [133, 223] width 60 height 18
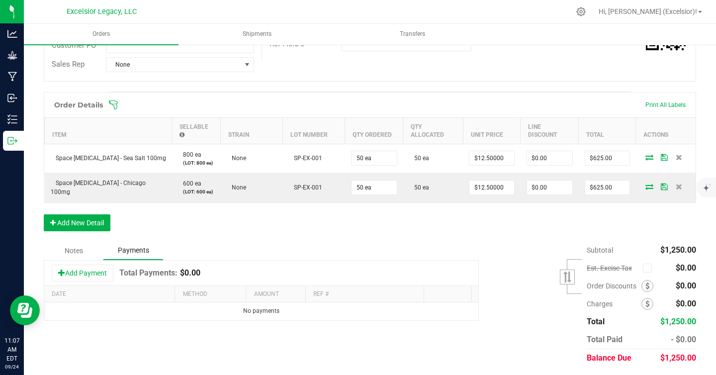
click at [75, 252] on div "Notes" at bounding box center [74, 251] width 60 height 18
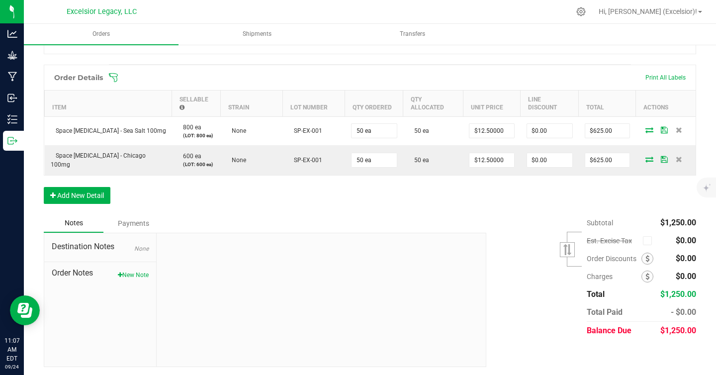
click at [78, 243] on span "Destination Notes" at bounding box center [100, 247] width 97 height 12
click at [113, 259] on div "Destination Notes None" at bounding box center [100, 251] width 112 height 21
click at [129, 253] on div "Destination Notes None" at bounding box center [100, 251] width 112 height 21
click at [89, 285] on div "Destination Notes None Order Notes New Note" at bounding box center [100, 299] width 112 height 133
click at [127, 274] on button "New Note" at bounding box center [133, 275] width 31 height 9
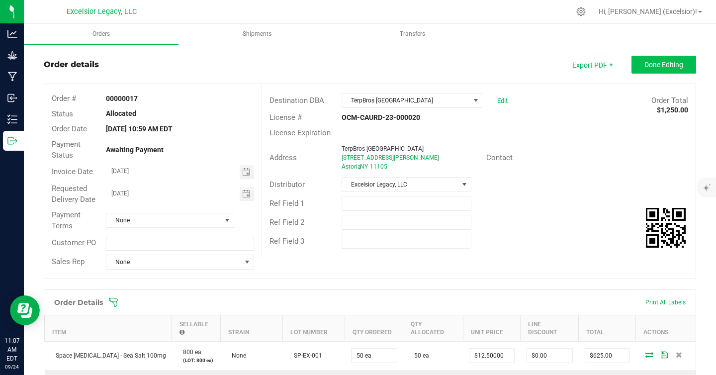
scroll to position [0, 0]
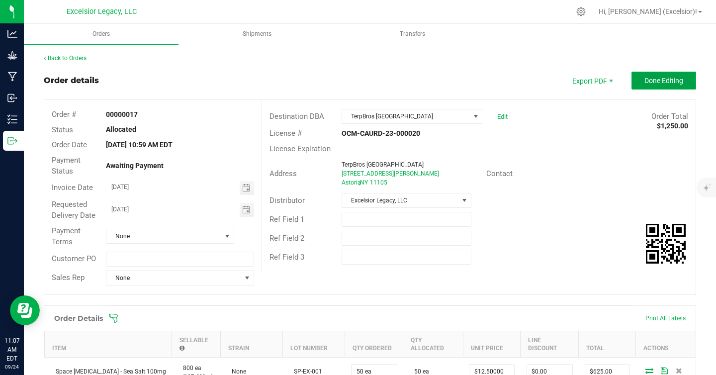
click at [653, 86] on button "Done Editing" at bounding box center [664, 81] width 65 height 18
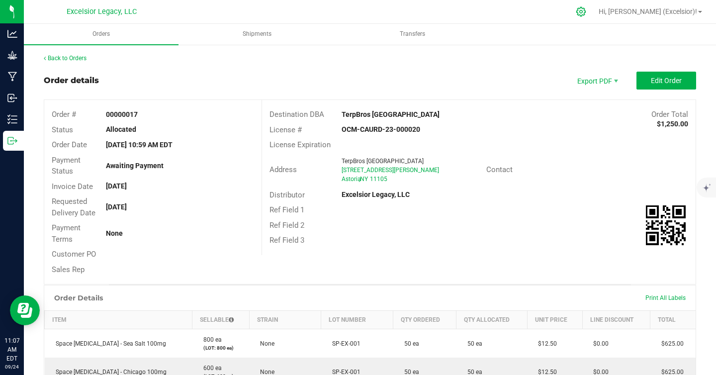
click at [594, 5] on div at bounding box center [581, 11] width 25 height 21
click at [587, 7] on icon at bounding box center [581, 11] width 10 height 10
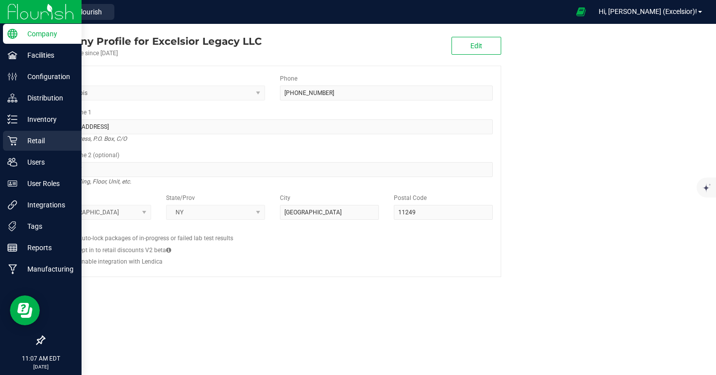
click at [25, 144] on p "Retail" at bounding box center [47, 141] width 60 height 12
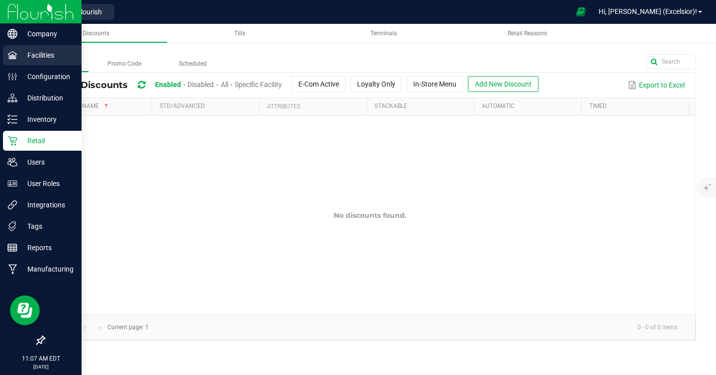
click at [63, 53] on p "Facilities" at bounding box center [47, 55] width 60 height 12
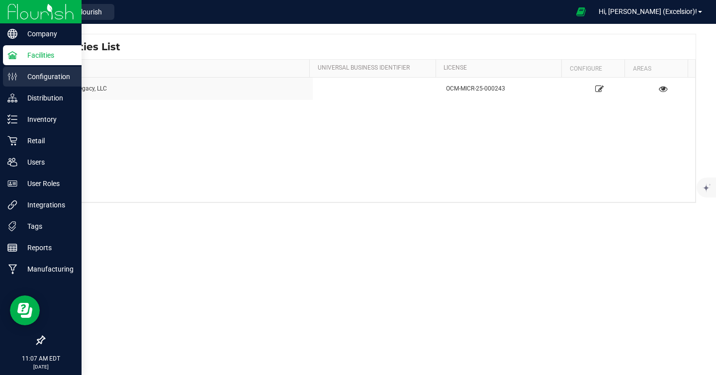
click at [52, 76] on p "Configuration" at bounding box center [47, 77] width 60 height 12
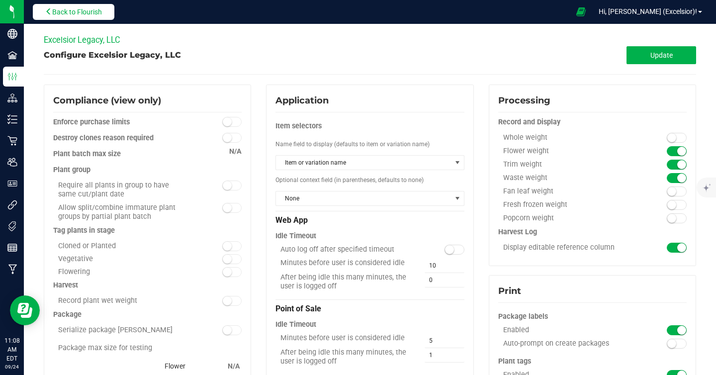
click at [88, 4] on button "Back to Flourish" at bounding box center [74, 12] width 82 height 16
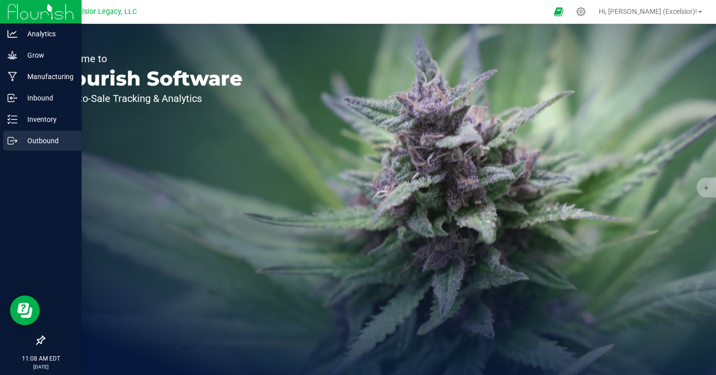
click at [44, 133] on div "Outbound" at bounding box center [42, 141] width 79 height 20
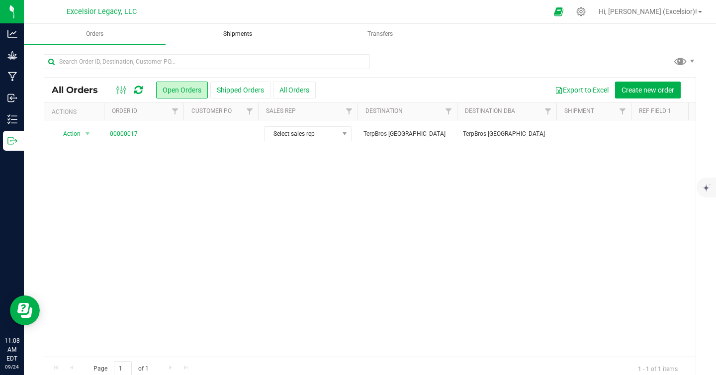
click at [234, 31] on span "Shipments" at bounding box center [238, 34] width 56 height 8
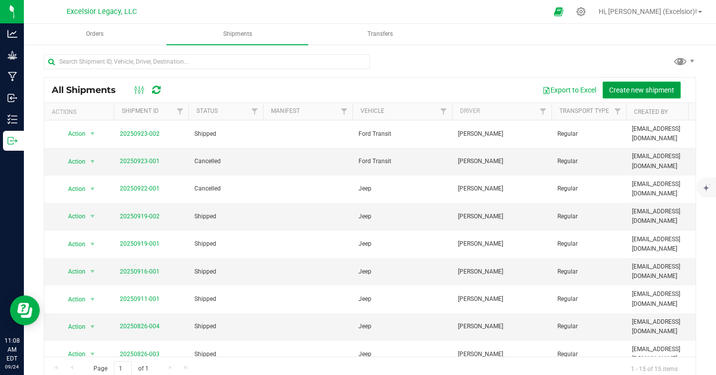
click at [642, 90] on span "Create new shipment" at bounding box center [641, 90] width 65 height 8
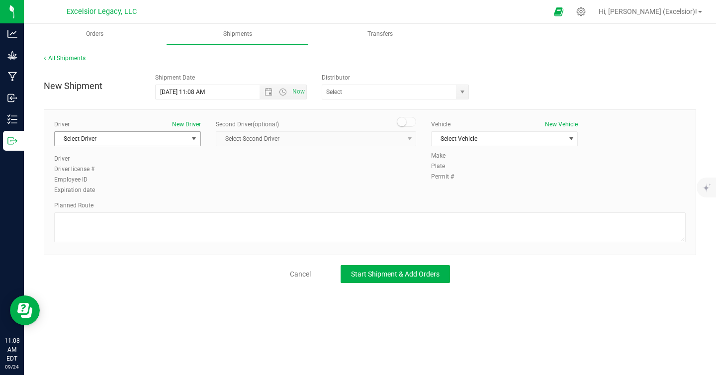
click at [125, 138] on span "Select Driver" at bounding box center [121, 139] width 133 height 14
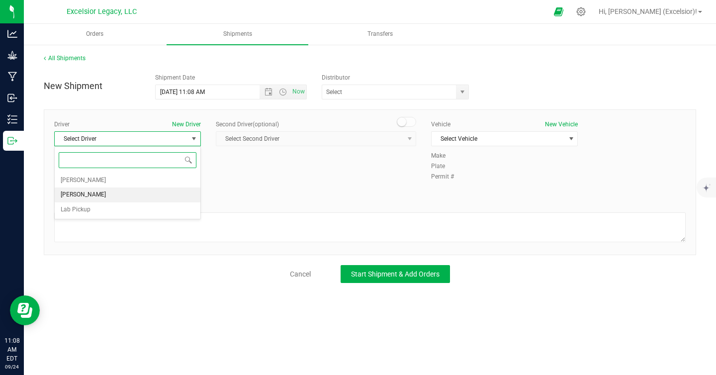
click at [101, 197] on span "[PERSON_NAME]" at bounding box center [83, 195] width 45 height 13
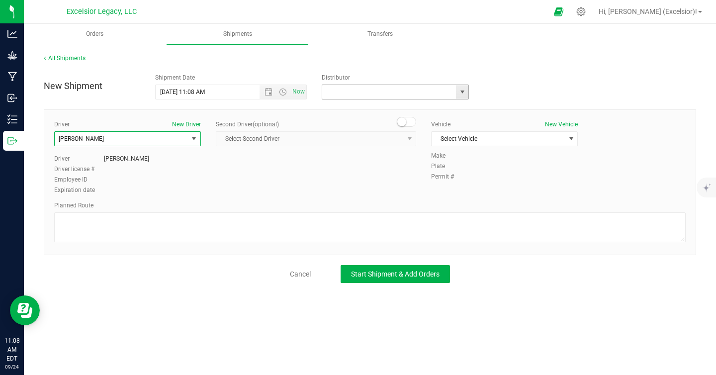
click at [391, 98] on input "text" at bounding box center [387, 92] width 130 height 14
click at [463, 96] on span "select" at bounding box center [462, 92] width 12 height 14
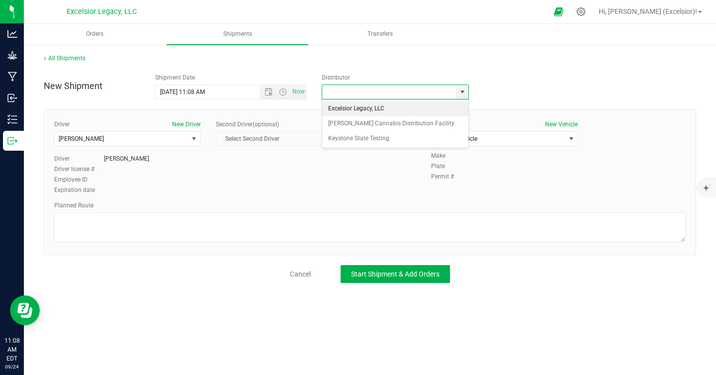
click at [370, 108] on li "Excelsior Legacy, LLC" at bounding box center [395, 108] width 146 height 15
type input "Excelsior Legacy, LLC"
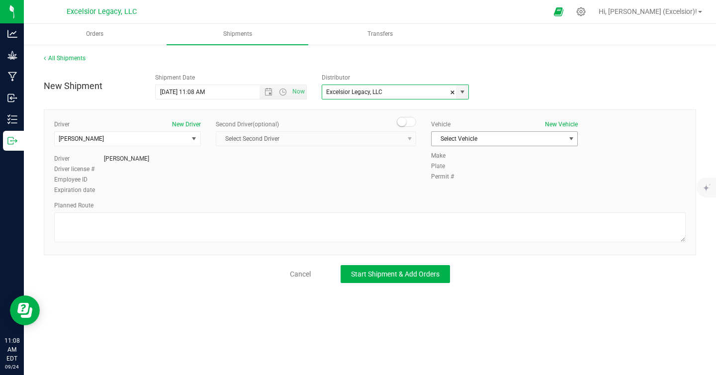
click at [513, 135] on span "Select Vehicle" at bounding box center [498, 139] width 133 height 14
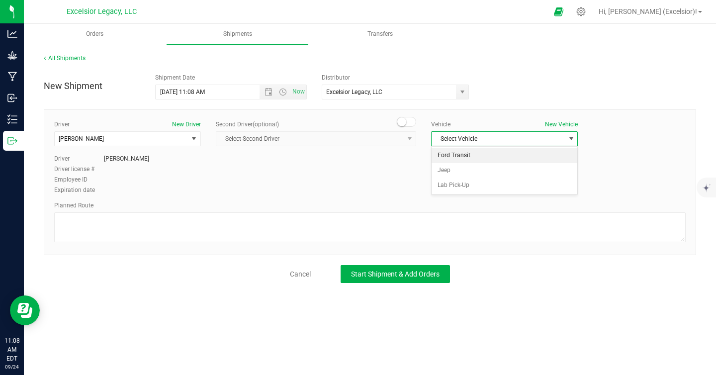
click at [487, 159] on li "Ford Transit" at bounding box center [505, 155] width 146 height 15
click at [420, 274] on span "Start Shipment & Add Orders" at bounding box center [395, 274] width 89 height 8
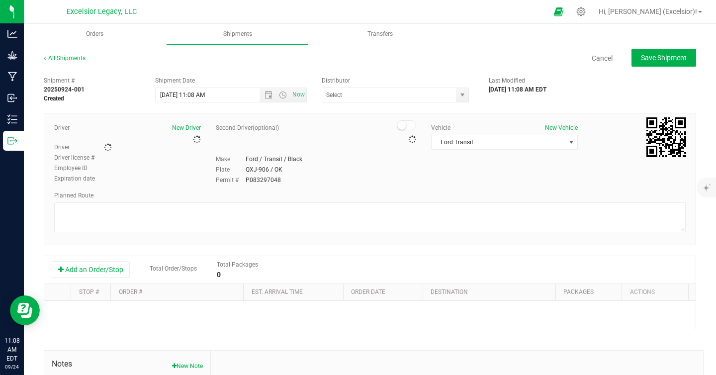
type input "Excelsior Legacy, LLC"
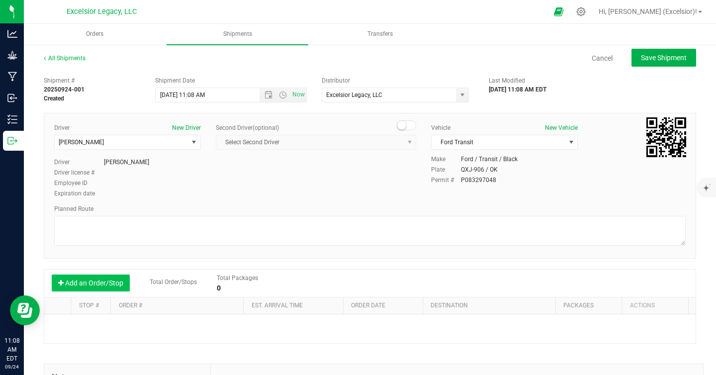
click at [73, 286] on button "Add an Order/Stop" at bounding box center [91, 283] width 78 height 17
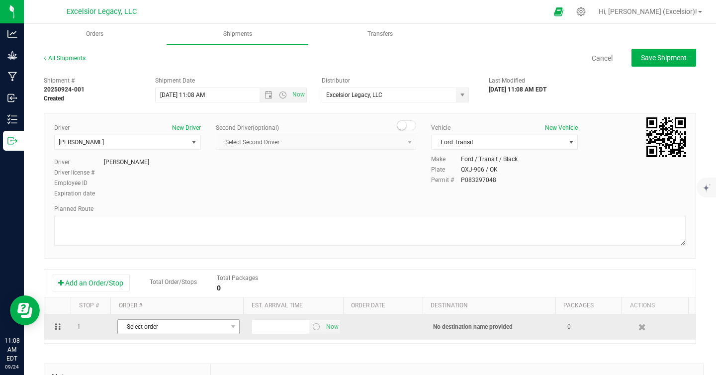
click at [161, 333] on span "Select order" at bounding box center [172, 327] width 109 height 14
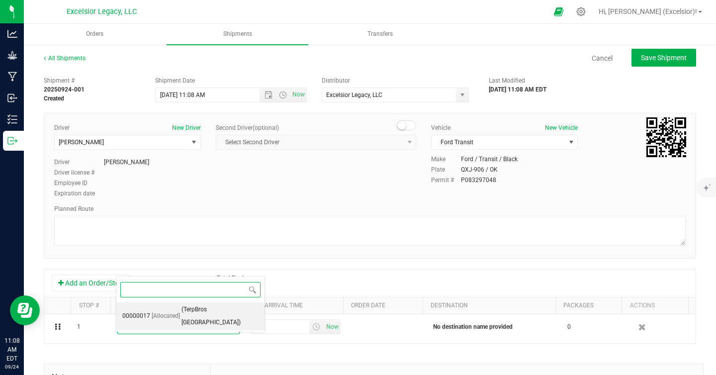
click at [185, 307] on span "(TerpBros [GEOGRAPHIC_DATA])" at bounding box center [220, 315] width 77 height 25
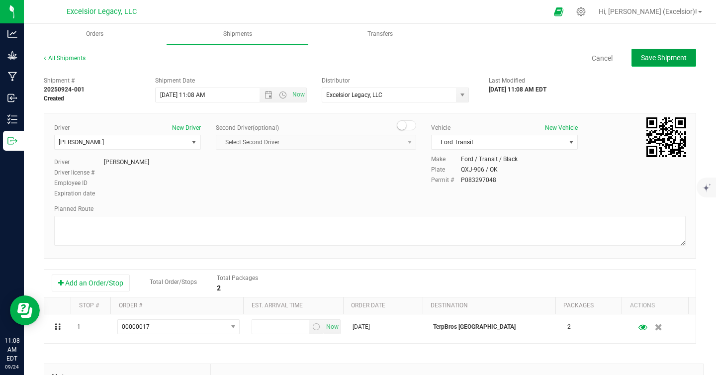
click at [650, 59] on span "Save Shipment" at bounding box center [664, 58] width 46 height 8
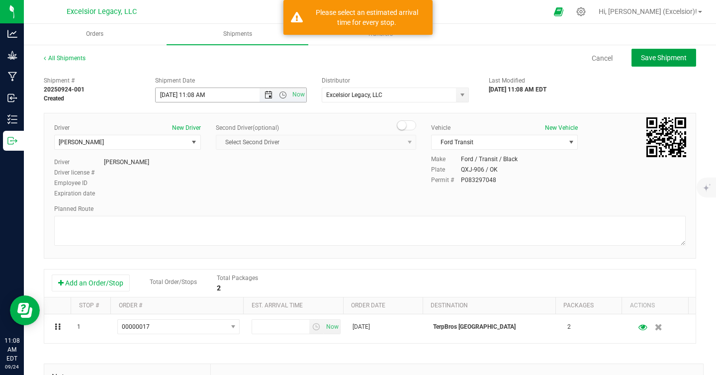
click at [265, 96] on span "Open the date view" at bounding box center [269, 95] width 8 height 8
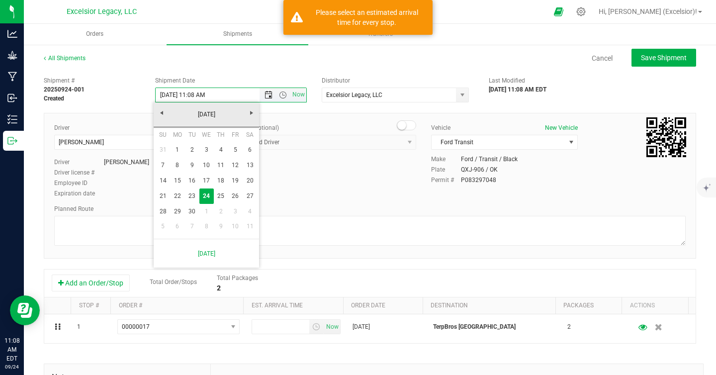
click at [265, 96] on span "Open the date view" at bounding box center [269, 95] width 8 height 8
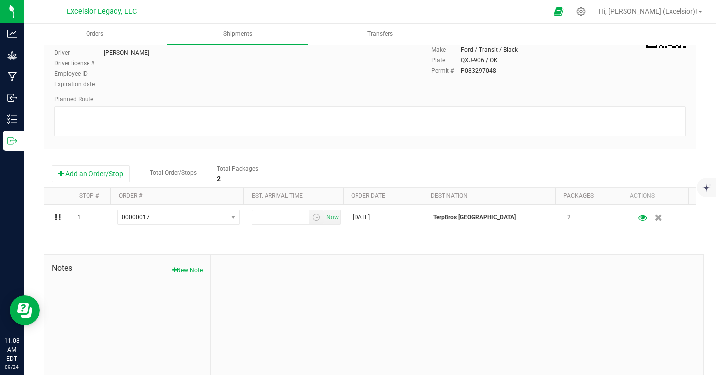
scroll to position [133, 0]
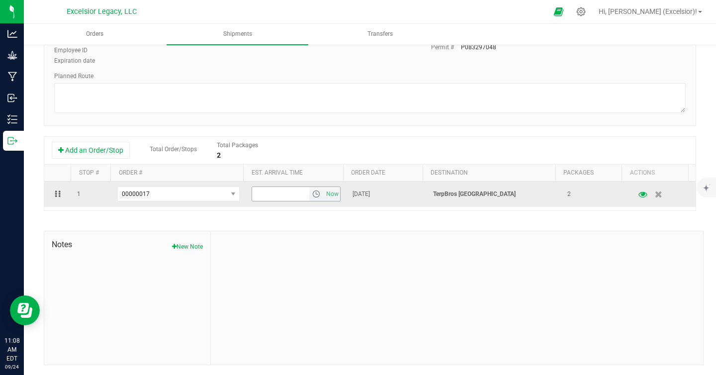
click at [312, 196] on span "select" at bounding box center [316, 194] width 8 height 8
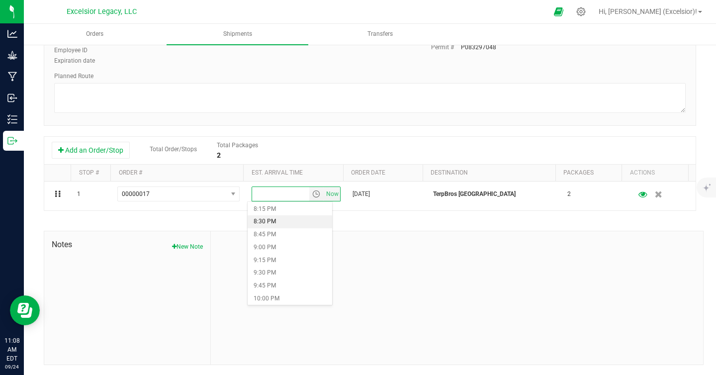
scroll to position [695, 0]
click at [278, 276] on li "2:45 PM" at bounding box center [290, 270] width 85 height 13
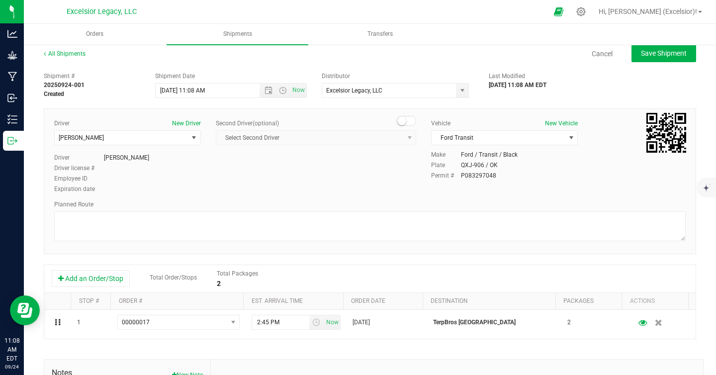
scroll to position [0, 0]
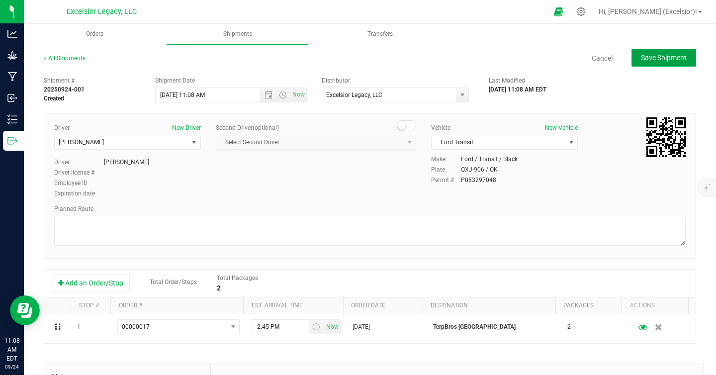
click at [647, 61] on span "Save Shipment" at bounding box center [664, 58] width 46 height 8
type input "[DATE] 3:08 PM"
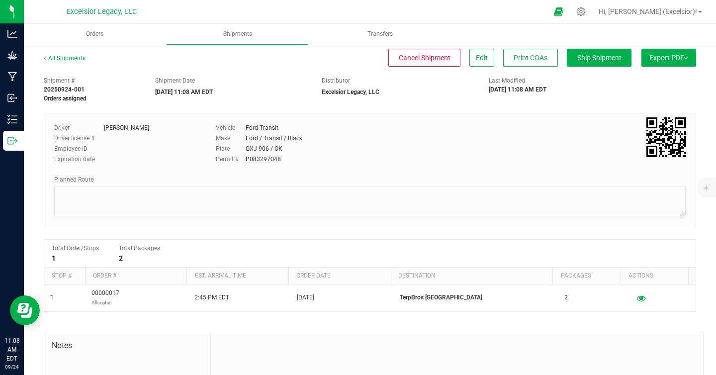
click at [653, 60] on span "Export PDF" at bounding box center [669, 58] width 39 height 8
click at [648, 77] on span "Manifest by Package ID" at bounding box center [654, 79] width 63 height 7
click at [253, 35] on span "Shipments" at bounding box center [257, 34] width 56 height 8
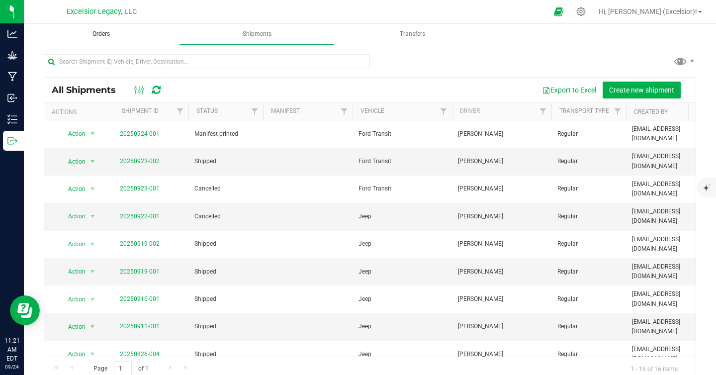
click at [119, 36] on span "Orders" at bounding box center [101, 34] width 44 height 8
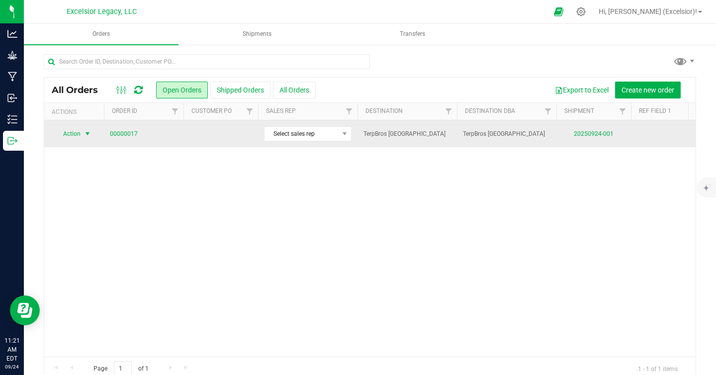
click at [80, 133] on span "Action" at bounding box center [67, 134] width 27 height 14
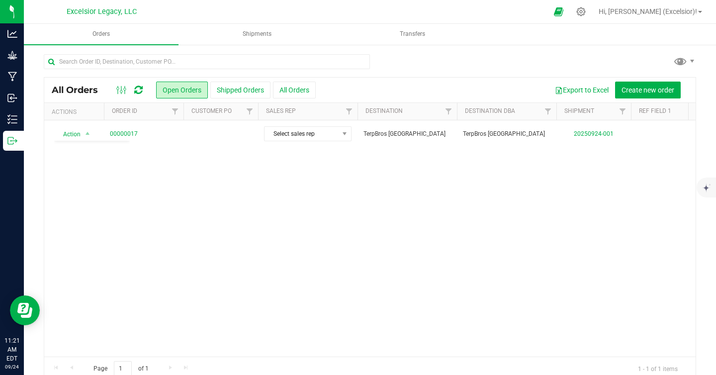
click at [202, 185] on div "Action Action Cancel order Clone order Edit order Mark as fully paid Order audi…" at bounding box center [370, 238] width 652 height 236
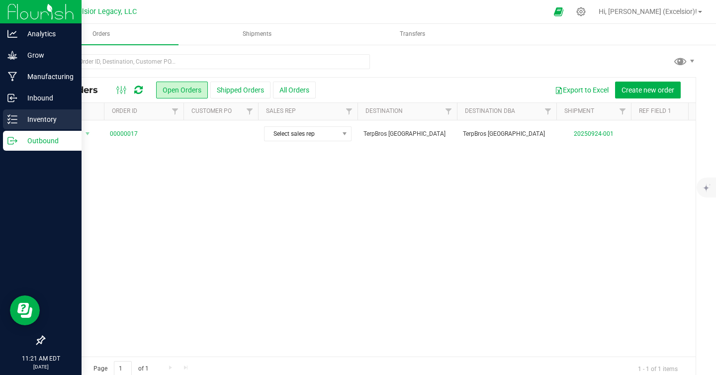
click at [42, 121] on p "Inventory" at bounding box center [47, 119] width 60 height 12
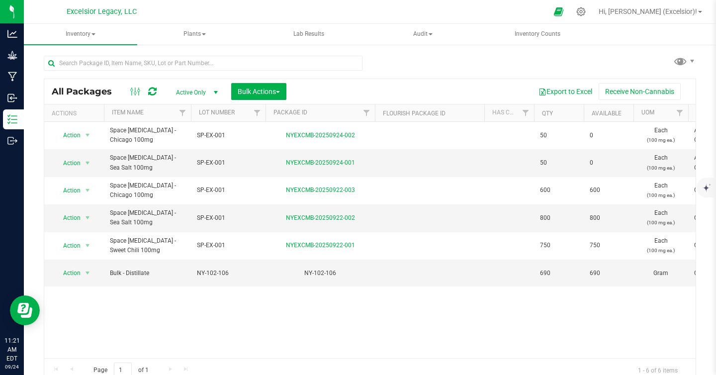
click at [216, 322] on div "Action Action Edit attributes Global inventory Locate package Package audit log…" at bounding box center [370, 240] width 652 height 236
click at [293, 159] on div "NYEXCMB-20250924-001" at bounding box center [320, 162] width 112 height 9
click at [293, 164] on link "NYEXCMB-20250924-001" at bounding box center [320, 162] width 69 height 7
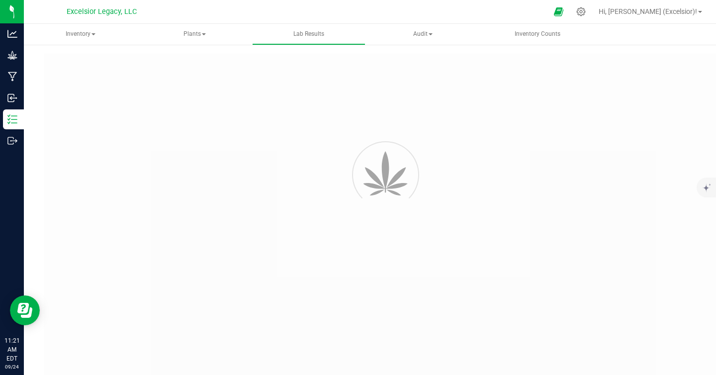
type input "NYEXCMB-20250819-001"
type input "X250806-0004"
type input "NYEXCMB-20250819-001"
type input "[DATE] 4:52 PM"
type input "[URL][DOMAIN_NAME]"
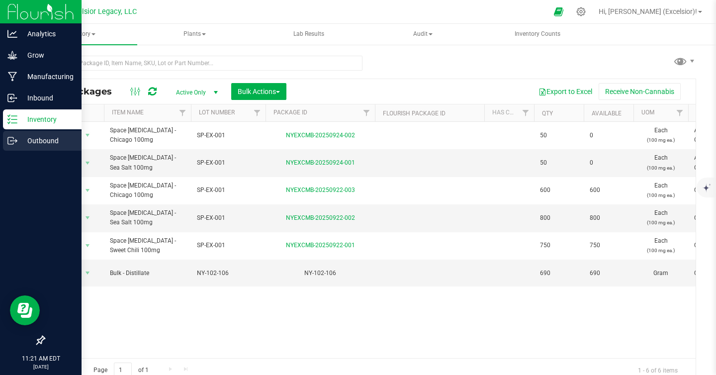
click at [14, 144] on icon at bounding box center [12, 141] width 10 height 10
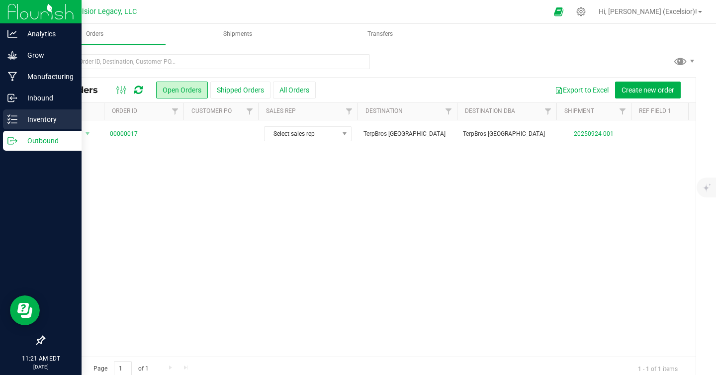
click at [27, 119] on p "Inventory" at bounding box center [47, 119] width 60 height 12
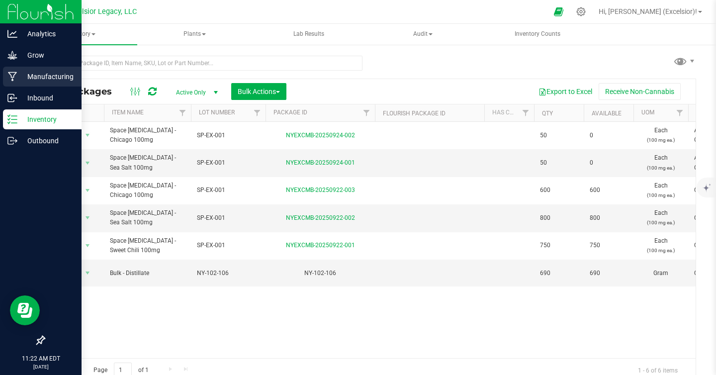
click at [27, 76] on p "Manufacturing" at bounding box center [47, 77] width 60 height 12
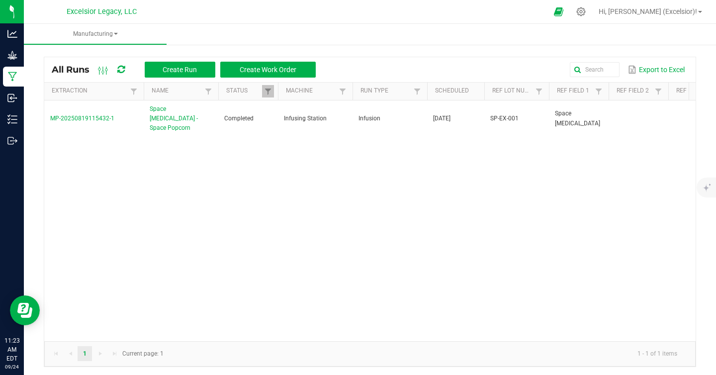
click at [200, 149] on div "MP-20250819115432-1 Space [MEDICAL_DATA] - Space Popcorn Completed Infusing Sta…" at bounding box center [370, 220] width 652 height 241
click at [223, 206] on div "MP-20250819115432-1 Space [MEDICAL_DATA] - Space Popcorn Completed Infusing Sta…" at bounding box center [370, 221] width 652 height 241
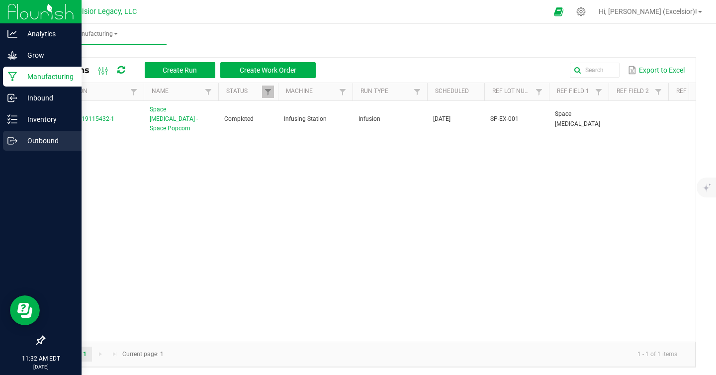
click at [18, 144] on p "Outbound" at bounding box center [47, 141] width 60 height 12
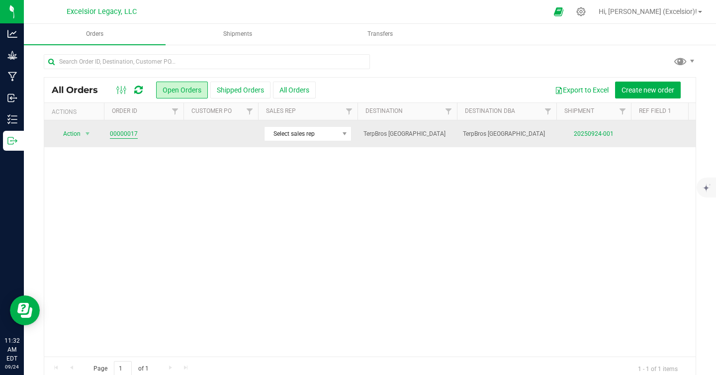
click at [129, 137] on link "00000017" at bounding box center [124, 133] width 28 height 9
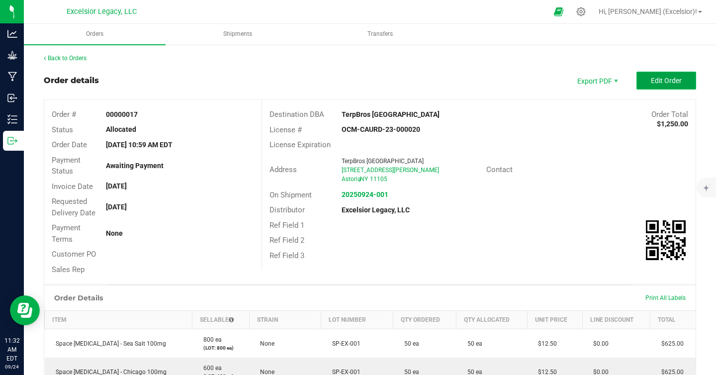
click at [652, 81] on span "Edit Order" at bounding box center [666, 81] width 31 height 8
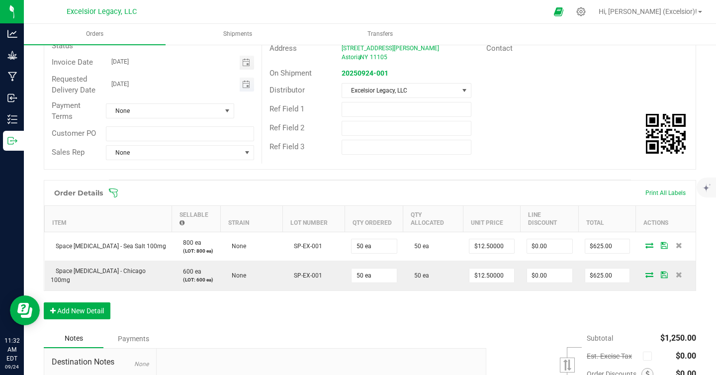
scroll to position [195, 0]
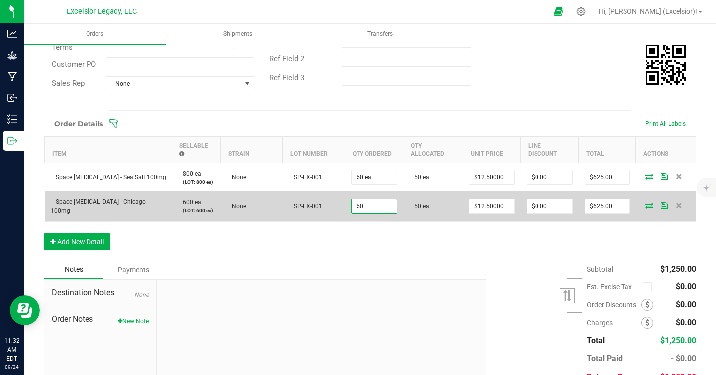
drag, startPoint x: 361, startPoint y: 206, endPoint x: 347, endPoint y: 205, distance: 13.5
click at [353, 205] on input "50" at bounding box center [374, 207] width 45 height 14
type input "50 ea"
click at [345, 205] on td "50 ea" at bounding box center [374, 207] width 58 height 30
drag, startPoint x: 361, startPoint y: 206, endPoint x: 341, endPoint y: 204, distance: 20.5
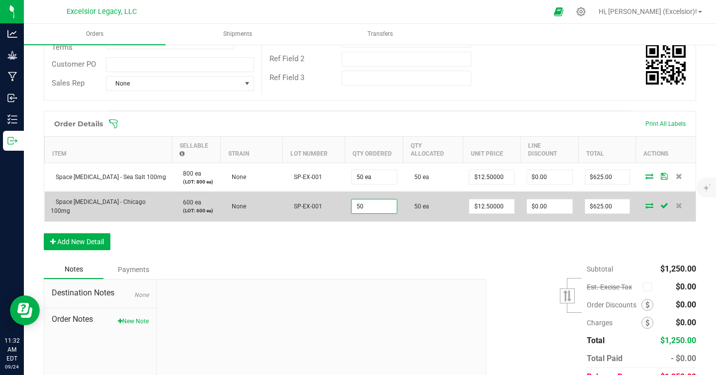
click at [341, 204] on outbound-order-line-row "Space [MEDICAL_DATA] - Chicago 100mg 600 ea (LOT: 600 ea) None SP-EX-001 50 50 …" at bounding box center [371, 207] width 652 height 30
click at [356, 204] on input "50" at bounding box center [374, 207] width 45 height 14
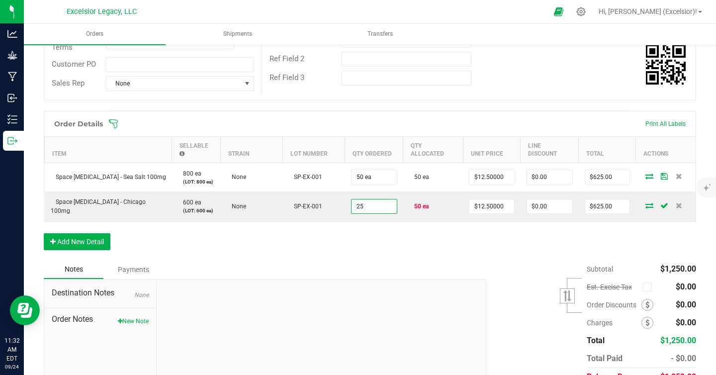
type input "25 ea"
type input "$312.50"
click at [370, 242] on div "Order Details Print All Labels Item Sellable Strain Lot Number Qty Ordered Qty …" at bounding box center [370, 185] width 653 height 149
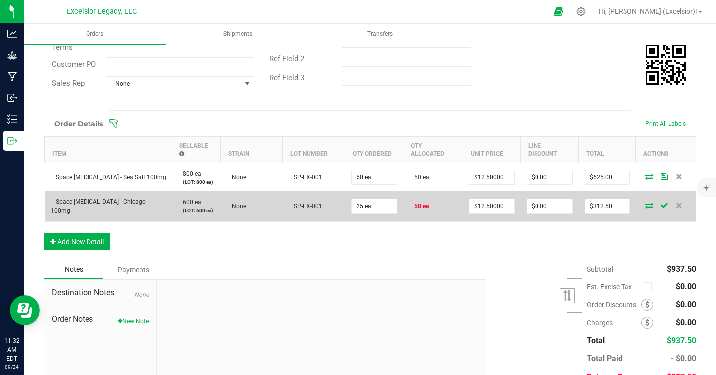
click at [646, 205] on icon at bounding box center [650, 205] width 8 height 6
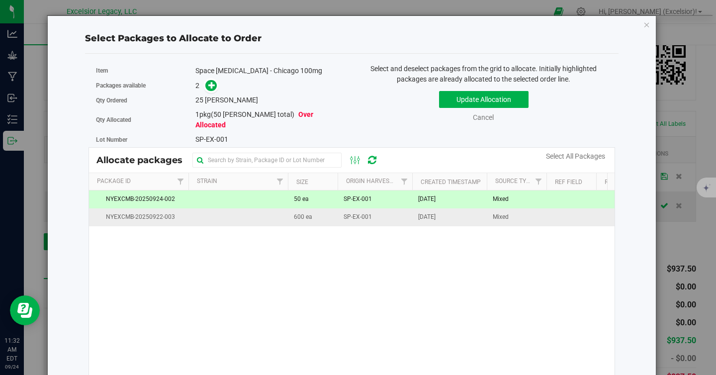
click at [205, 213] on td at bounding box center [239, 216] width 100 height 17
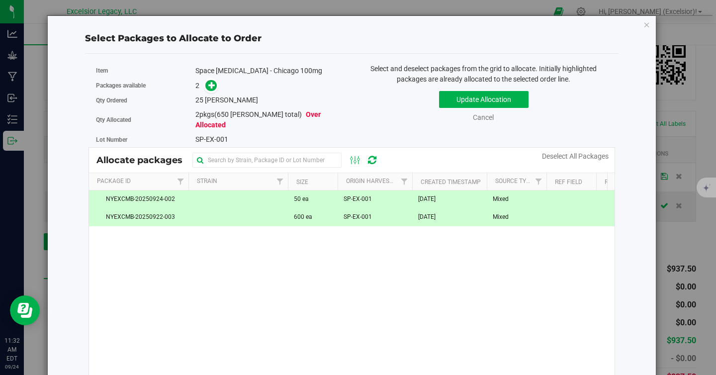
click at [205, 213] on td at bounding box center [239, 216] width 100 height 17
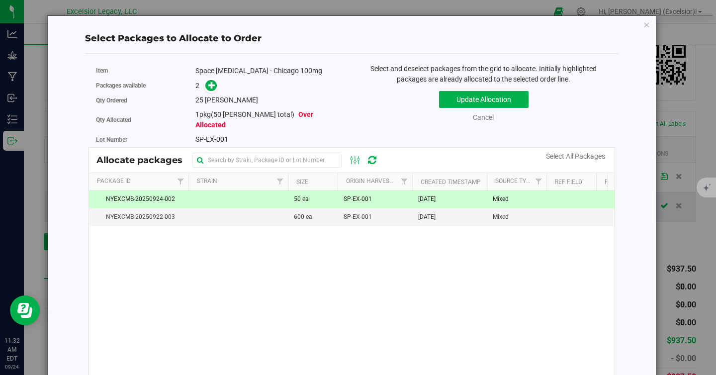
click at [211, 198] on td at bounding box center [239, 200] width 100 height 18
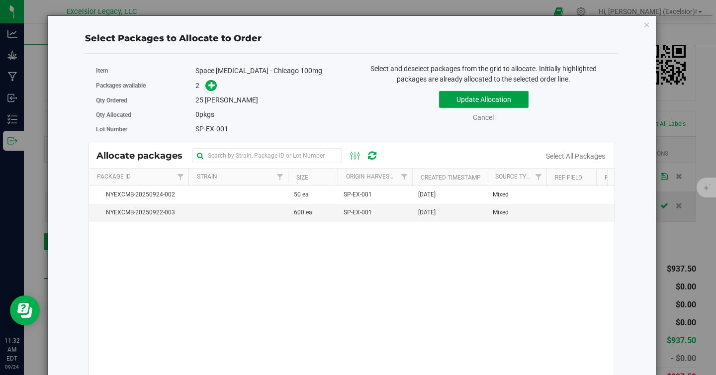
click at [476, 99] on button "Update Allocation" at bounding box center [484, 99] width 90 height 17
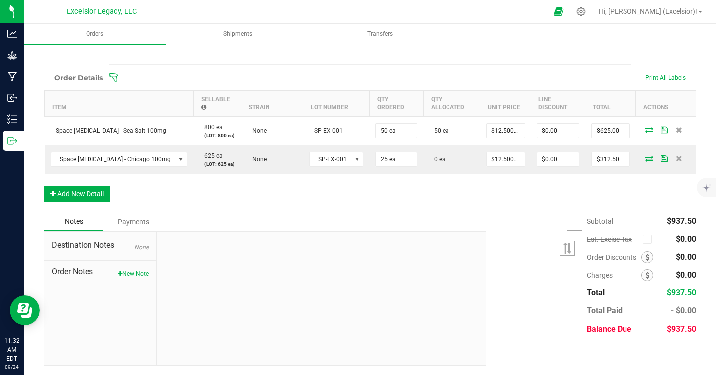
scroll to position [223, 0]
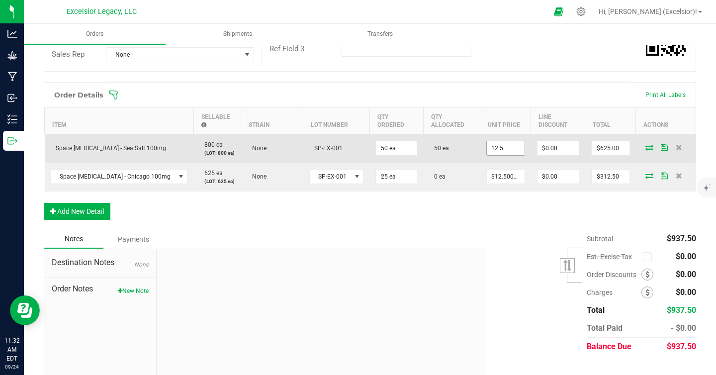
click at [487, 147] on input "12.5" at bounding box center [506, 148] width 38 height 14
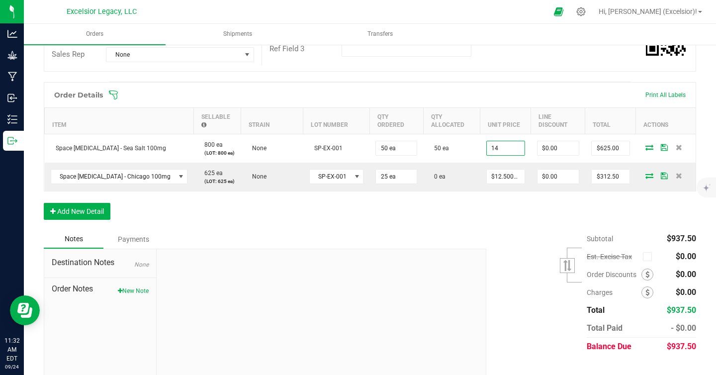
type input "$14.00000"
type input "$700.00"
click at [489, 208] on div "Order Details Print All Labels Item Sellable Strain Lot Number Qty Ordered Qty …" at bounding box center [370, 156] width 653 height 148
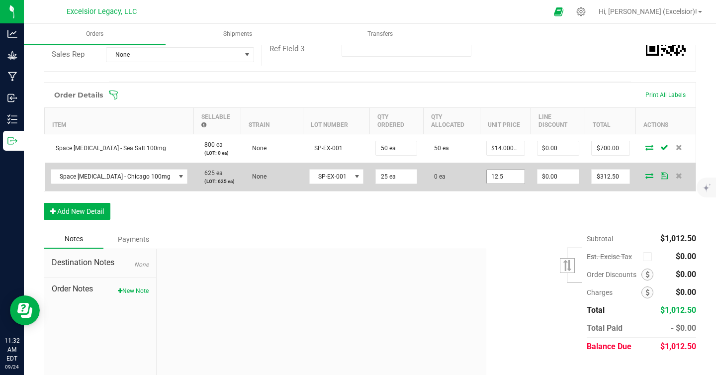
click at [487, 175] on input "12.5" at bounding box center [506, 177] width 38 height 14
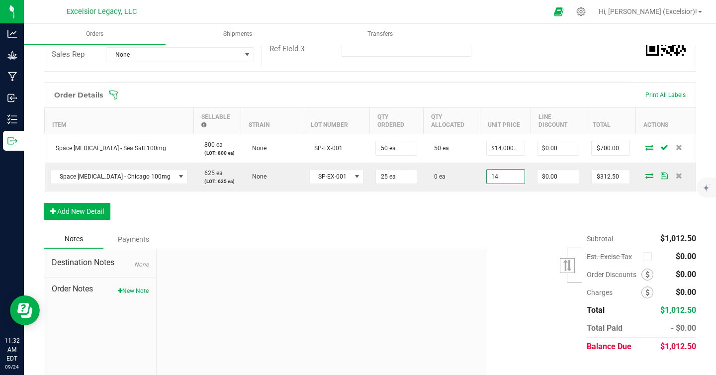
type input "$14.00000"
type input "$350.00"
click at [489, 238] on div "Subtotal $1,012.50 Est. Excise Tax" at bounding box center [587, 293] width 217 height 126
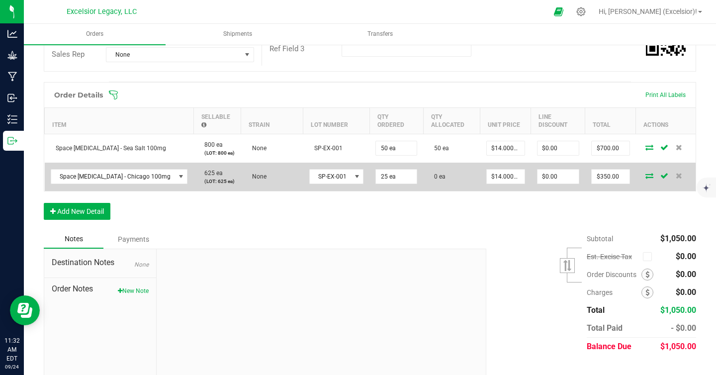
click at [646, 175] on icon at bounding box center [650, 176] width 8 height 6
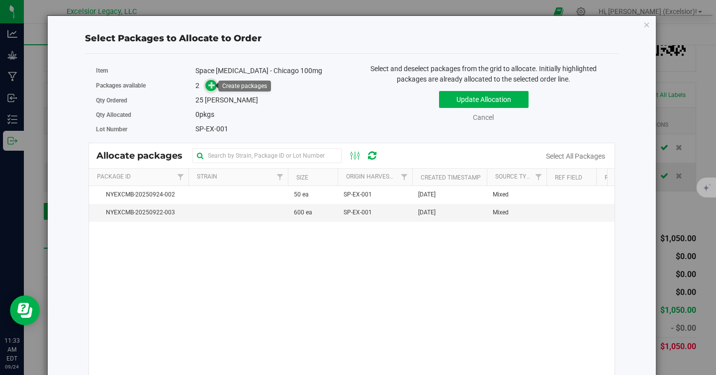
click at [212, 86] on icon at bounding box center [211, 85] width 7 height 7
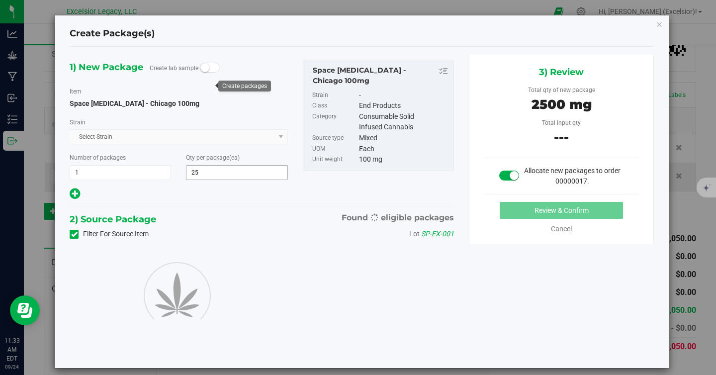
type input "25"
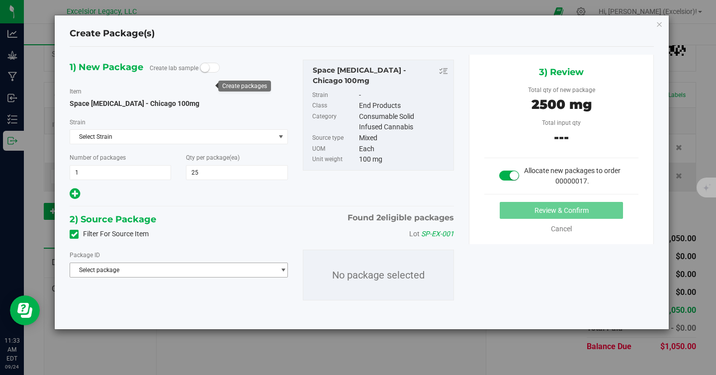
click at [129, 271] on span "Select package" at bounding box center [172, 270] width 205 height 14
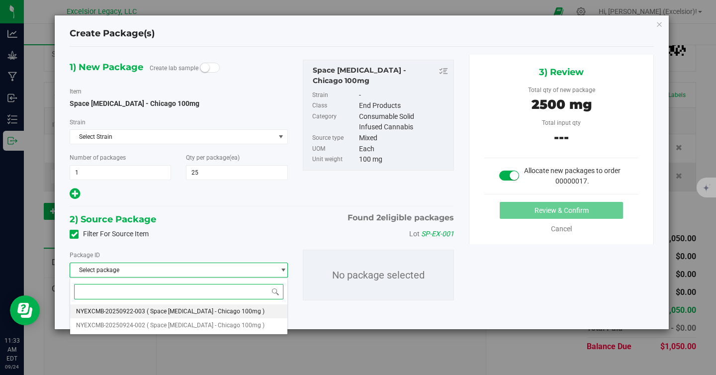
click at [141, 312] on span "NYEXCMB-20250922-003" at bounding box center [110, 311] width 69 height 7
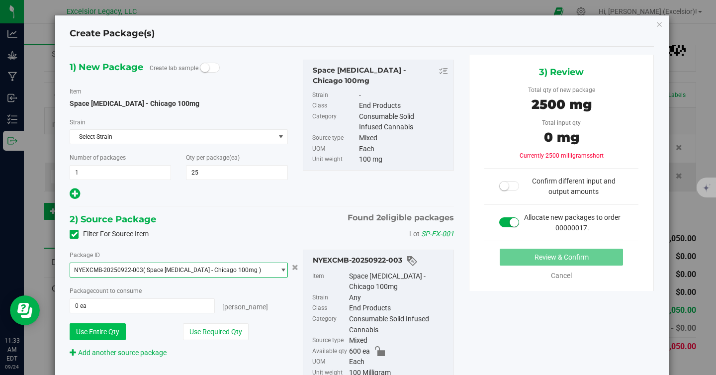
click at [93, 329] on button "Use Entire Qty" at bounding box center [98, 331] width 56 height 17
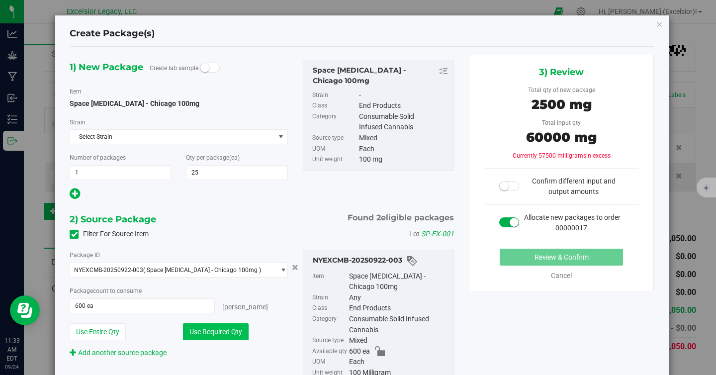
click at [216, 330] on button "Use Required Qty" at bounding box center [216, 331] width 66 height 17
type input "25 ea"
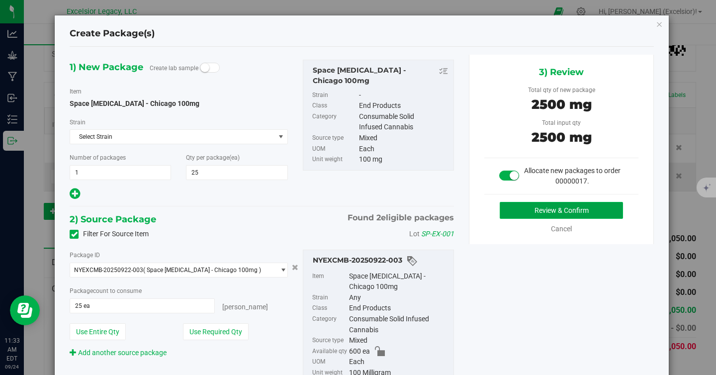
click at [541, 206] on button "Review & Confirm" at bounding box center [561, 210] width 123 height 17
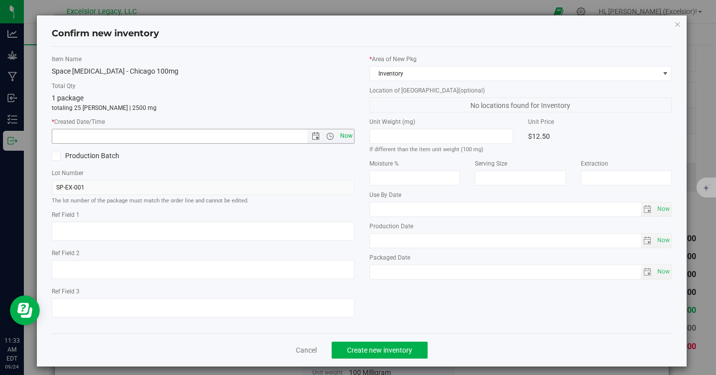
click at [340, 135] on span "Now" at bounding box center [346, 136] width 17 height 14
type input "[DATE] 11:33 AM"
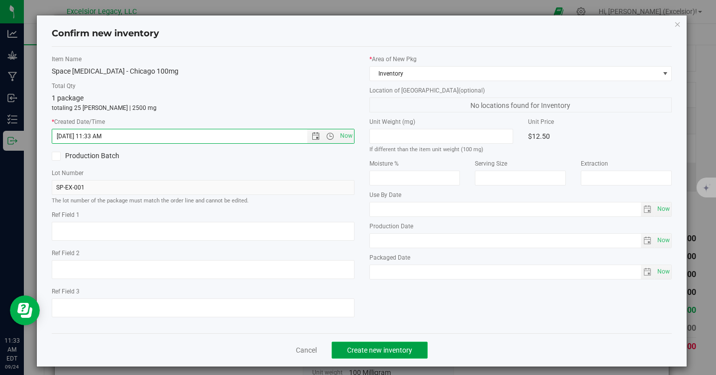
click at [369, 348] on span "Create new inventory" at bounding box center [379, 350] width 65 height 8
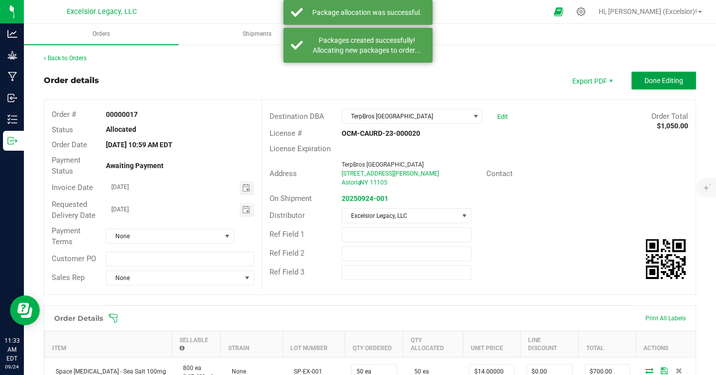
click at [636, 80] on button "Done Editing" at bounding box center [664, 81] width 65 height 18
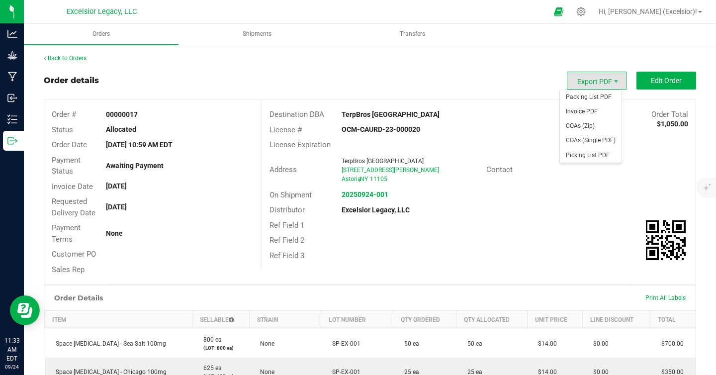
click at [589, 78] on span "Export PDF" at bounding box center [597, 81] width 60 height 18
click at [598, 79] on span "Export PDF" at bounding box center [597, 81] width 60 height 18
click at [585, 114] on span "Invoice PDF" at bounding box center [591, 111] width 62 height 14
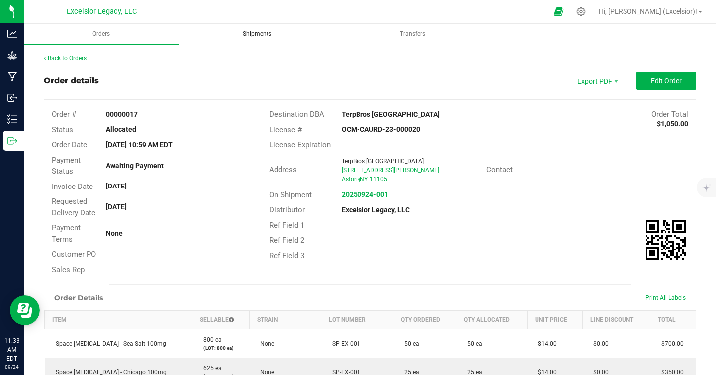
click at [275, 41] on uib-tab-heading "Shipments" at bounding box center [257, 34] width 154 height 20
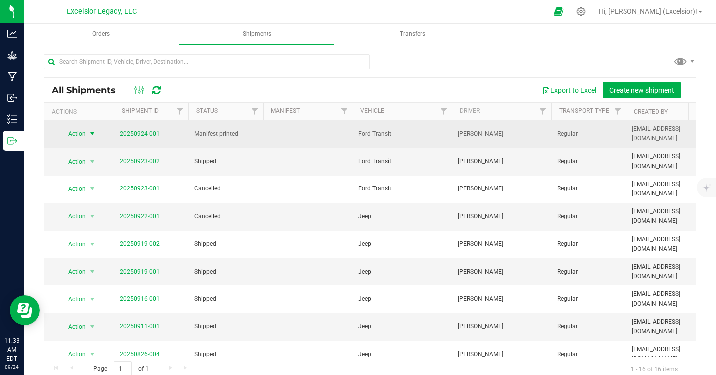
click at [84, 132] on span "Action" at bounding box center [72, 134] width 27 height 14
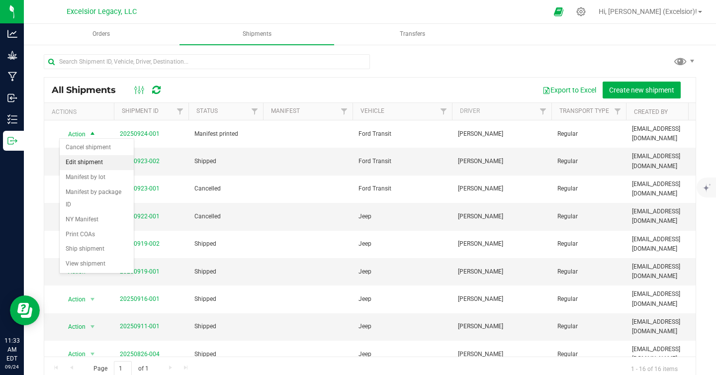
click at [85, 165] on li "Edit shipment" at bounding box center [97, 162] width 74 height 15
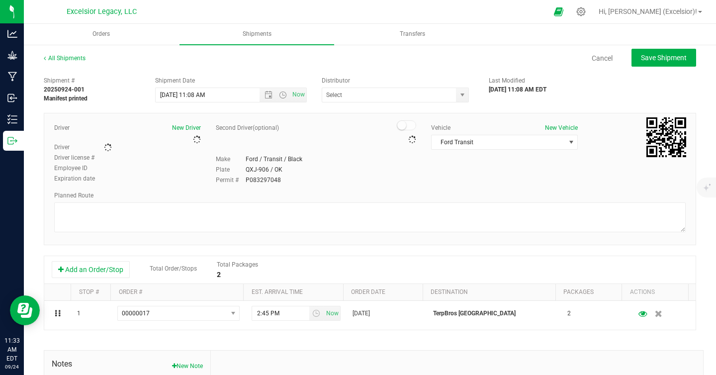
type input "Excelsior Legacy, LLC"
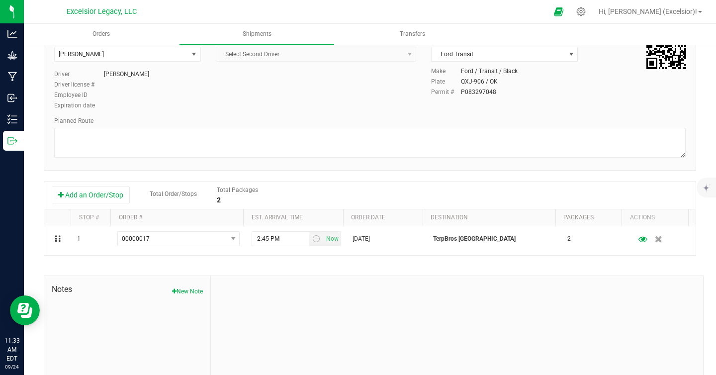
scroll to position [133, 0]
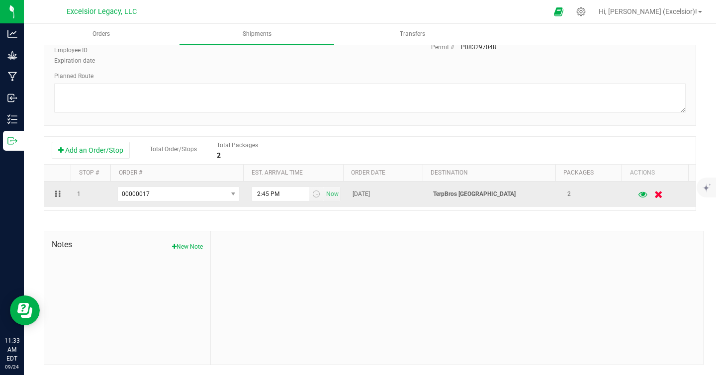
click at [655, 192] on icon "button" at bounding box center [659, 194] width 8 height 7
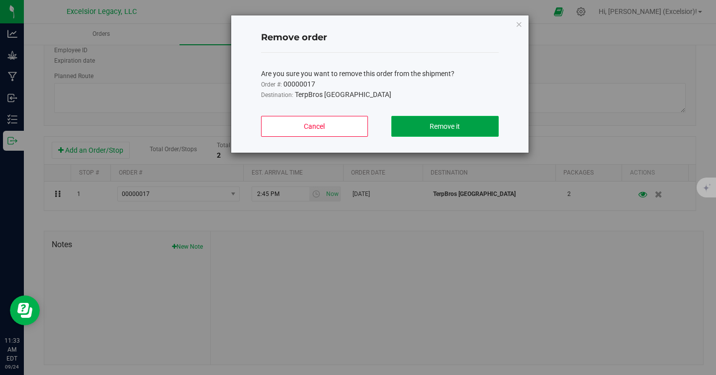
click at [466, 131] on button "Remove it" at bounding box center [445, 126] width 107 height 21
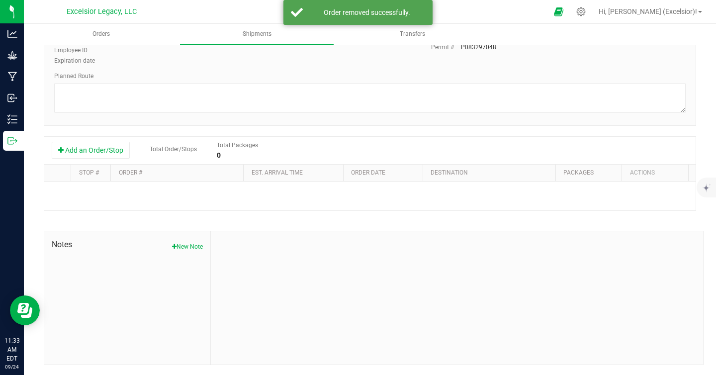
type input "Excelsior Legacy, LLC"
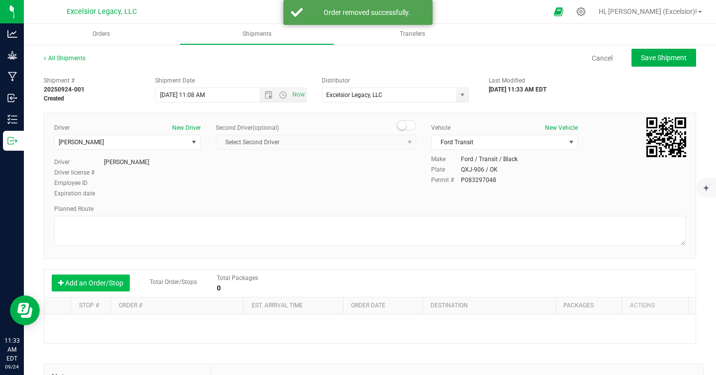
click at [82, 283] on button "Add an Order/Stop" at bounding box center [91, 283] width 78 height 17
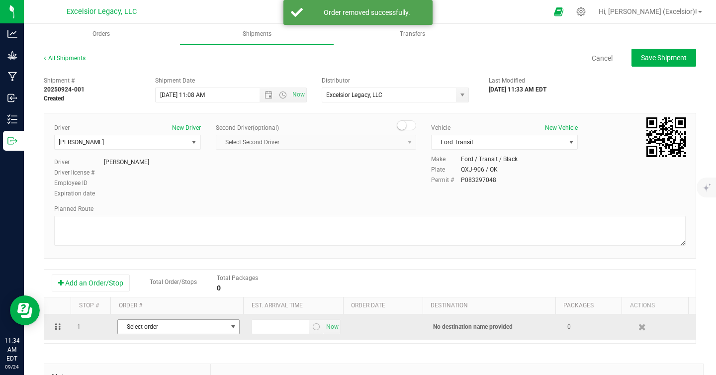
click at [144, 329] on span "Select order" at bounding box center [172, 327] width 109 height 14
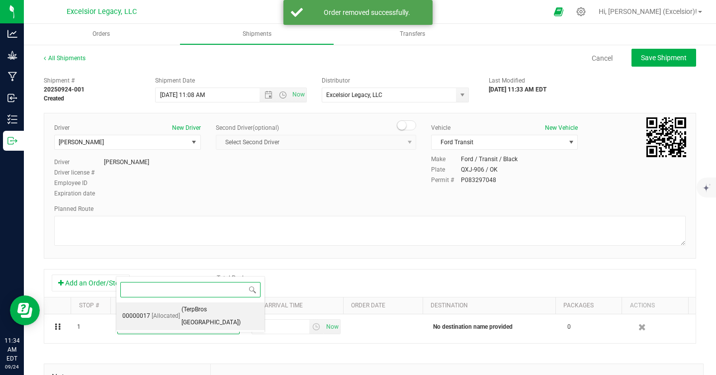
click at [164, 310] on span "[Allocated]" at bounding box center [166, 316] width 28 height 13
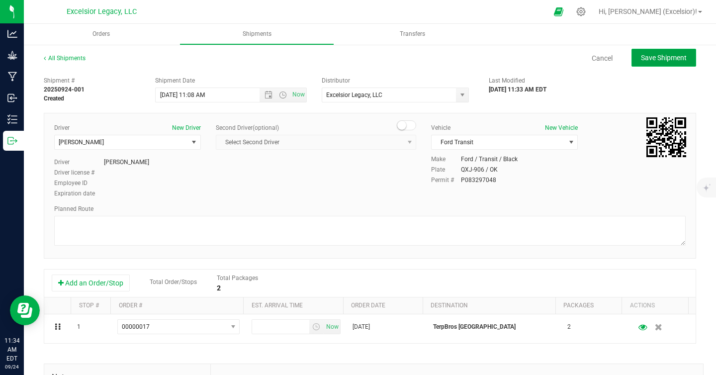
click at [671, 61] on span "Save Shipment" at bounding box center [664, 58] width 46 height 8
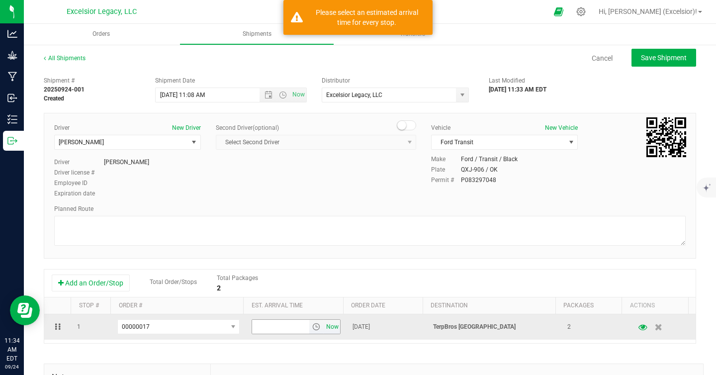
click at [324, 324] on span "Now" at bounding box center [332, 327] width 17 height 14
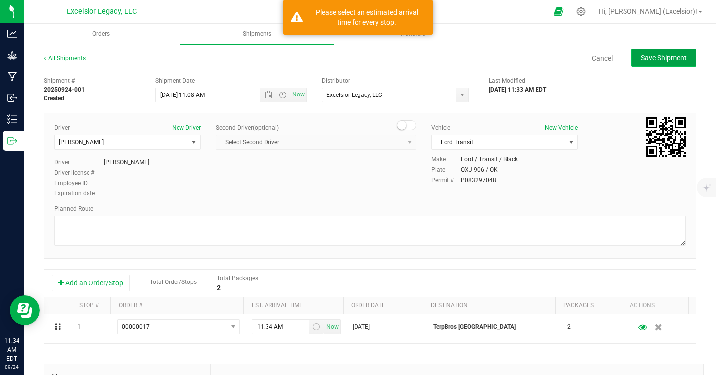
click at [659, 54] on span "Save Shipment" at bounding box center [664, 58] width 46 height 8
type input "[DATE] 3:08 PM"
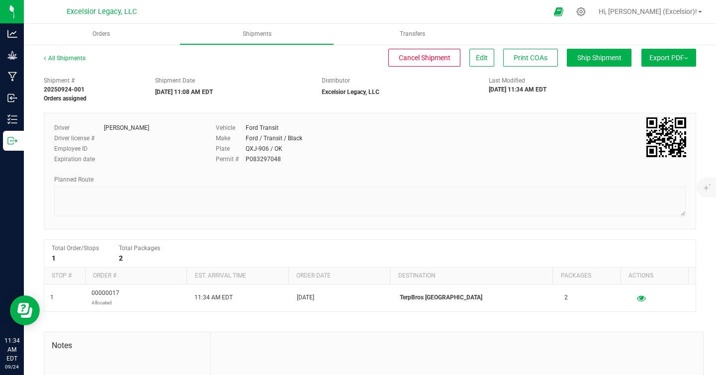
click at [650, 51] on button "Export PDF" at bounding box center [669, 58] width 55 height 18
click at [655, 75] on li "Manifest by Package ID" at bounding box center [666, 79] width 100 height 15
click at [88, 32] on span "Orders" at bounding box center [101, 34] width 44 height 8
